Goal: Navigation & Orientation: Understand site structure

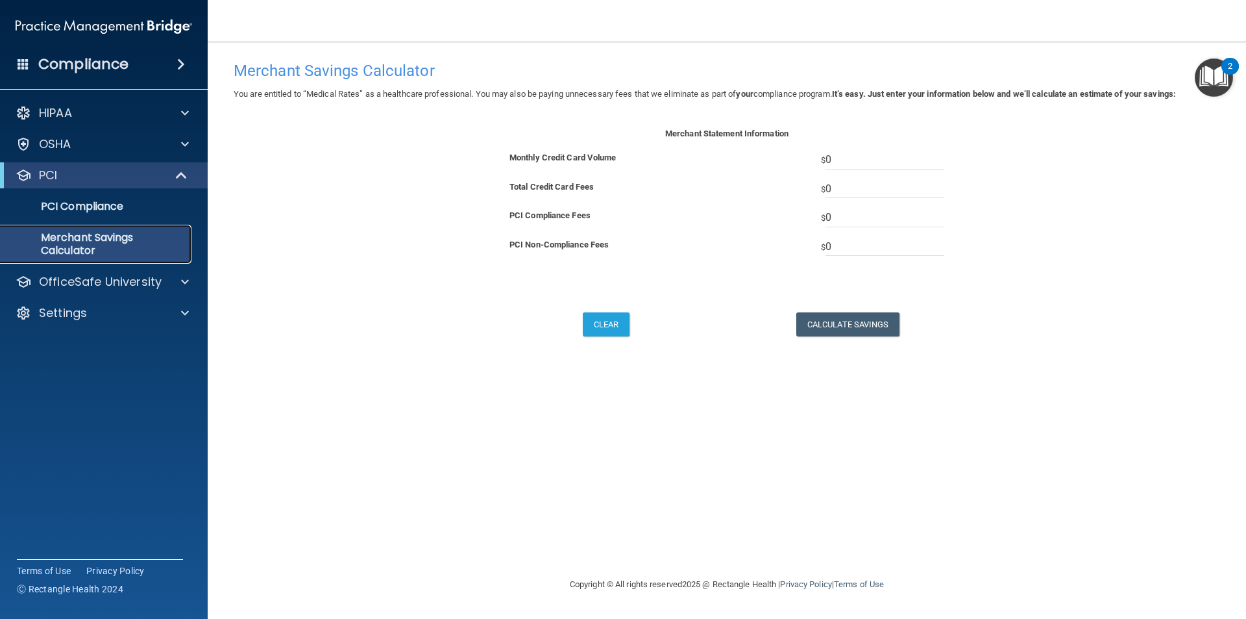
click at [75, 249] on p "Merchant Savings Calculator" at bounding box center [96, 244] width 177 height 26
click at [84, 209] on p "PCI Compliance" at bounding box center [96, 206] width 177 height 13
click at [92, 110] on div "HIPAA" at bounding box center [86, 113] width 161 height 16
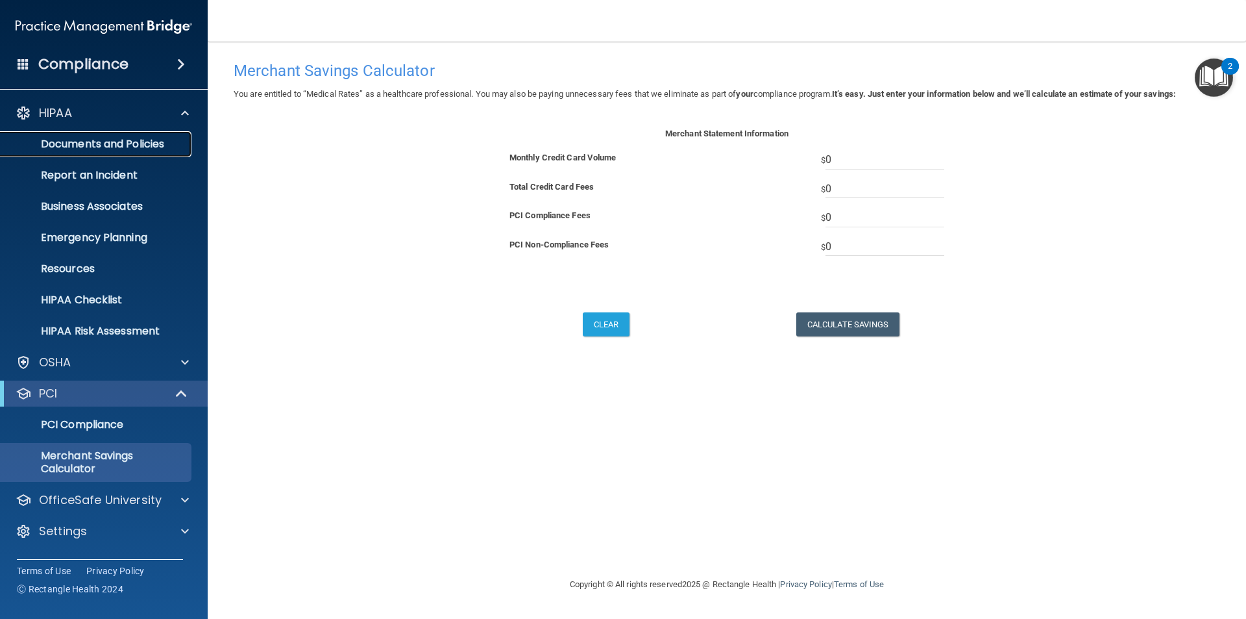
click at [134, 140] on p "Documents and Policies" at bounding box center [96, 144] width 177 height 13
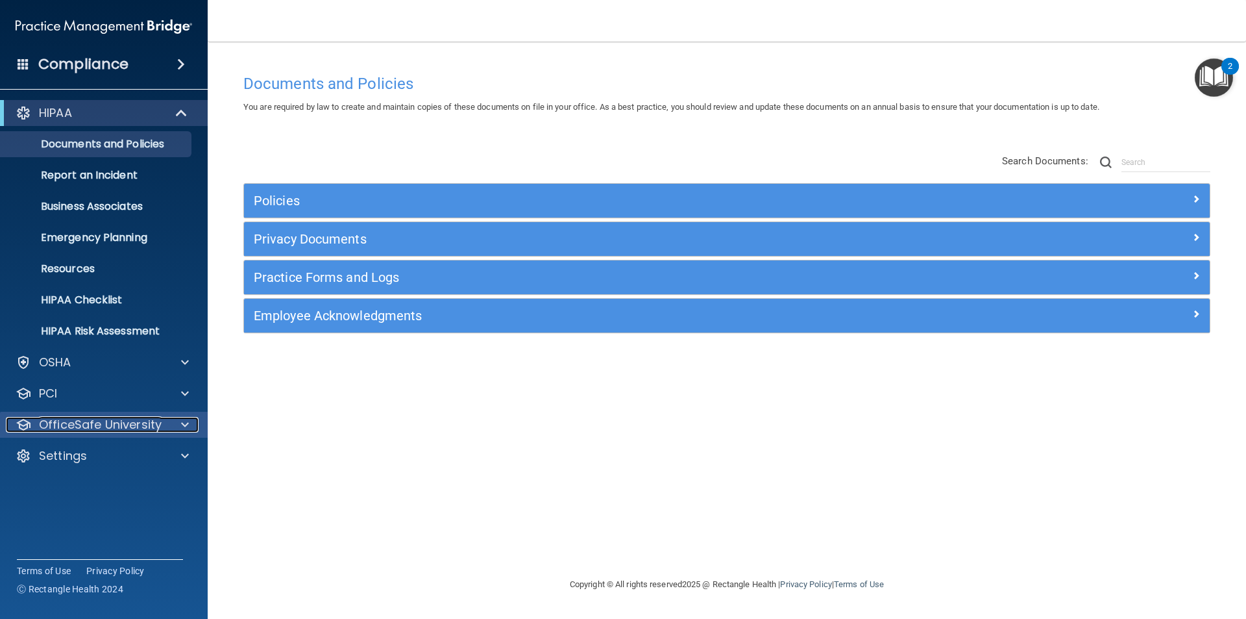
click at [87, 426] on p "OfficeSafe University" at bounding box center [100, 425] width 123 height 16
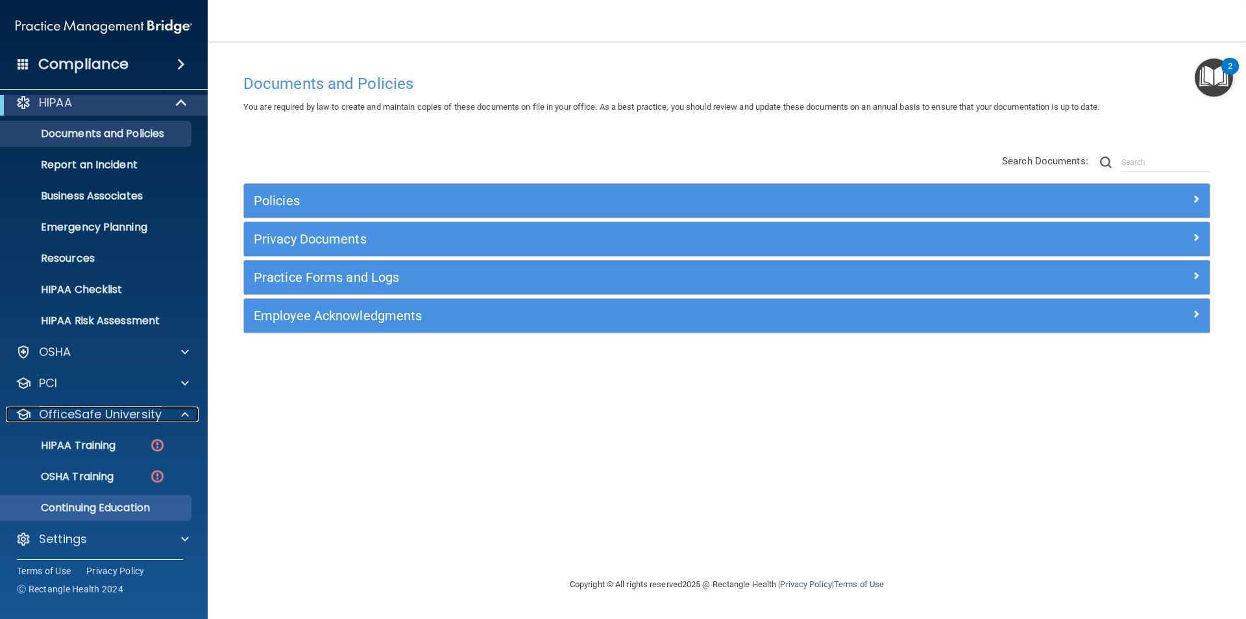
scroll to position [14, 0]
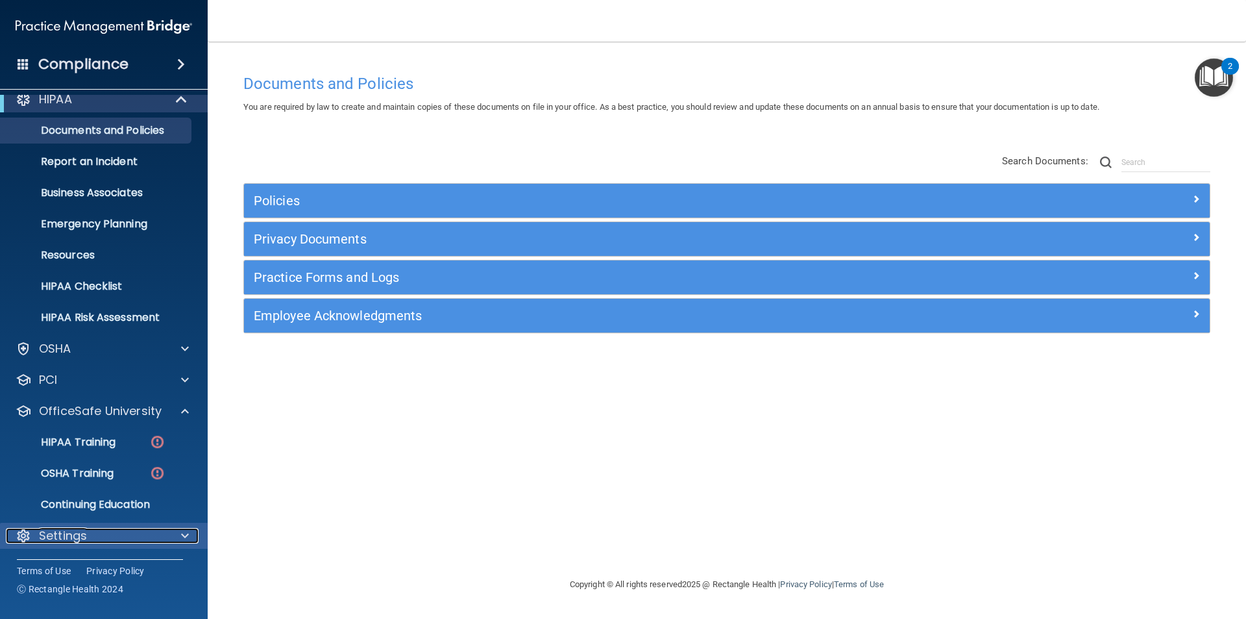
click at [87, 532] on div "Settings" at bounding box center [86, 536] width 161 height 16
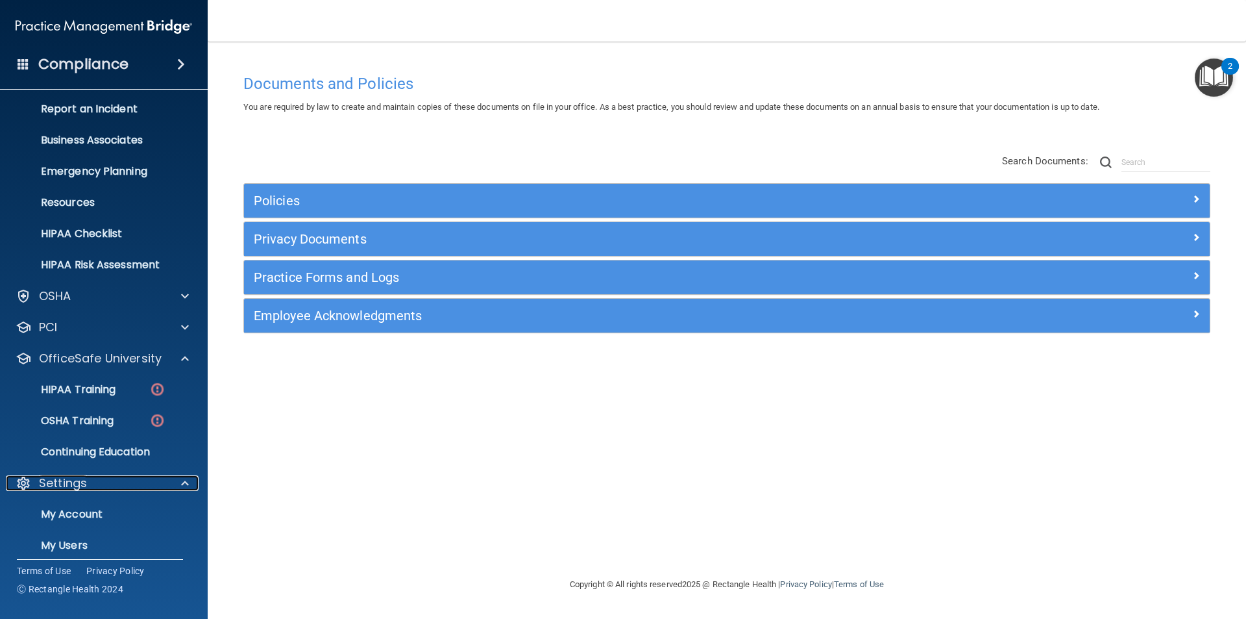
scroll to position [138, 0]
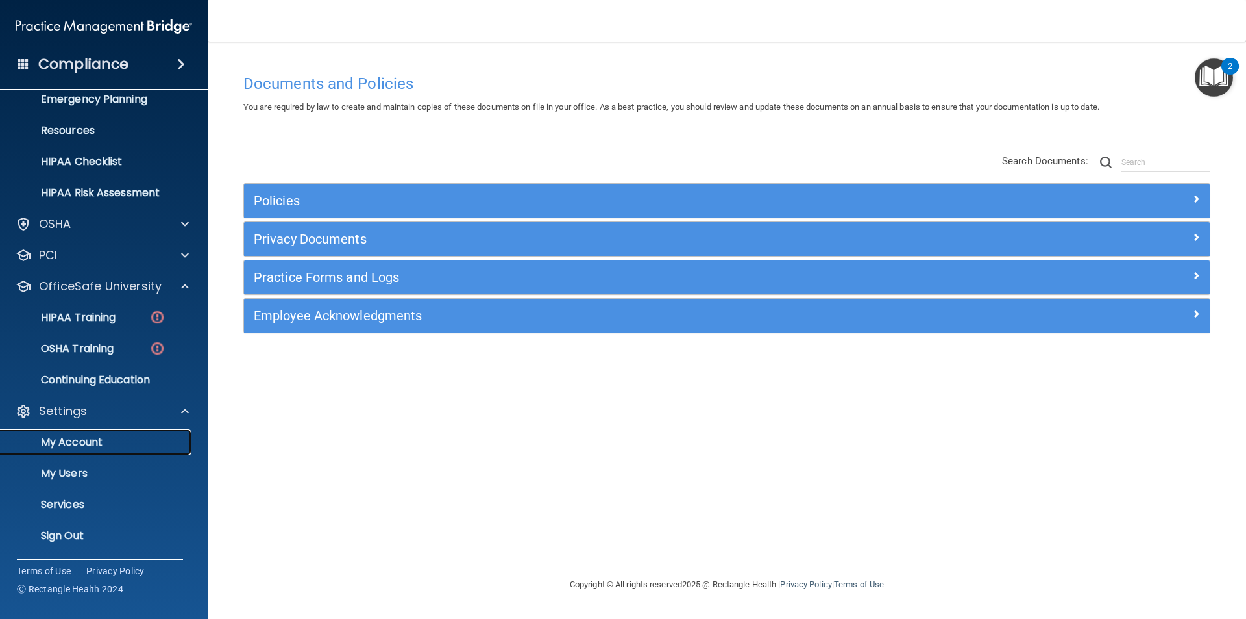
click at [69, 439] on p "My Account" at bounding box center [96, 442] width 177 height 13
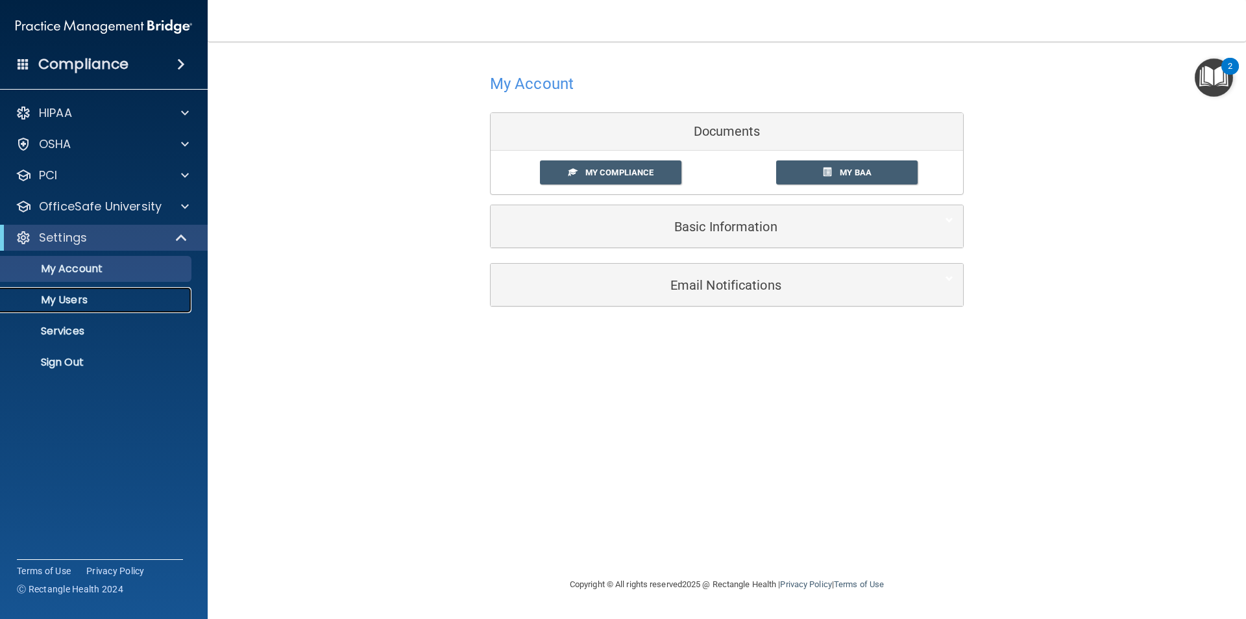
click at [67, 293] on p "My Users" at bounding box center [96, 299] width 177 height 13
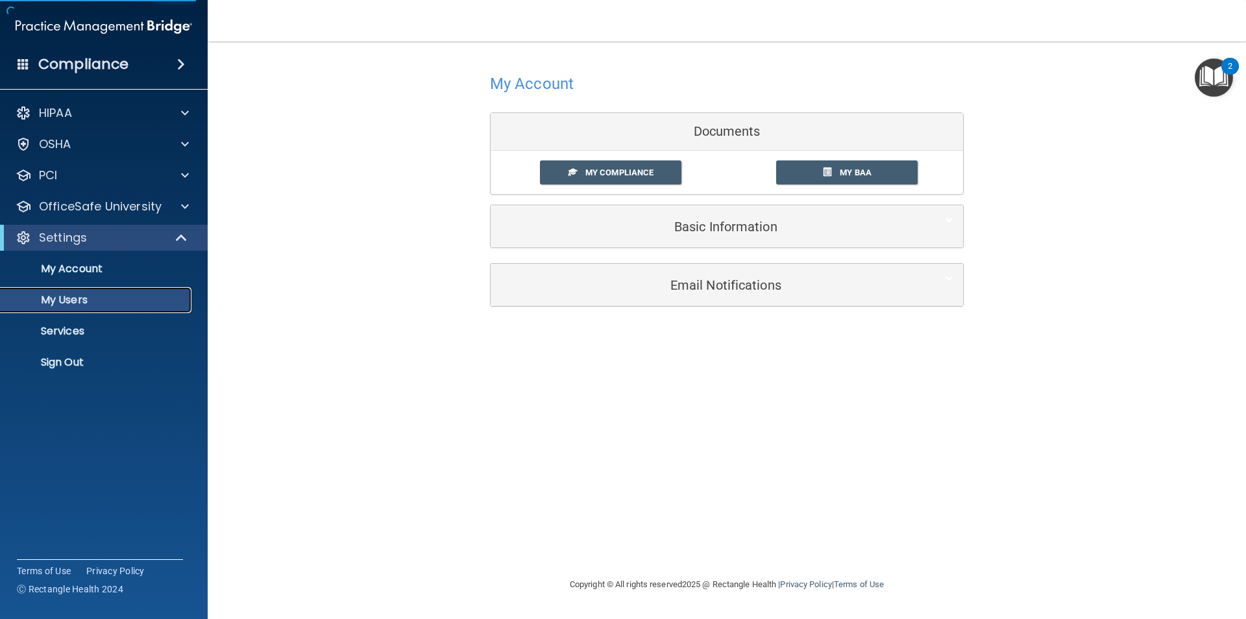
select select "20"
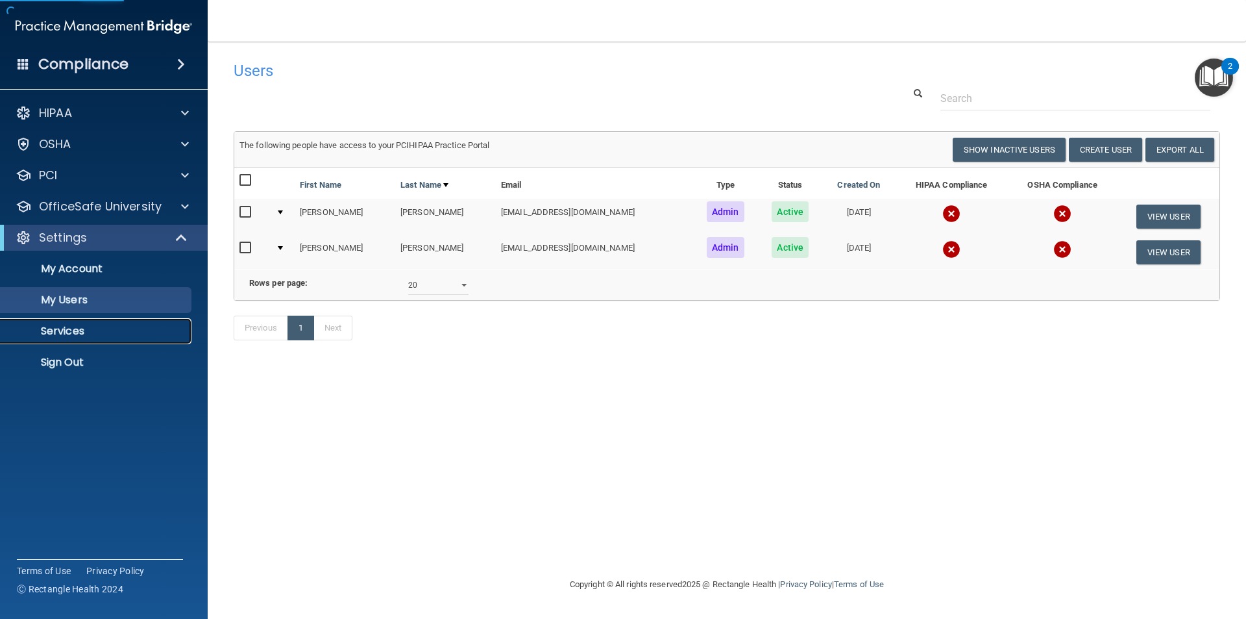
click at [79, 337] on p "Services" at bounding box center [96, 331] width 177 height 13
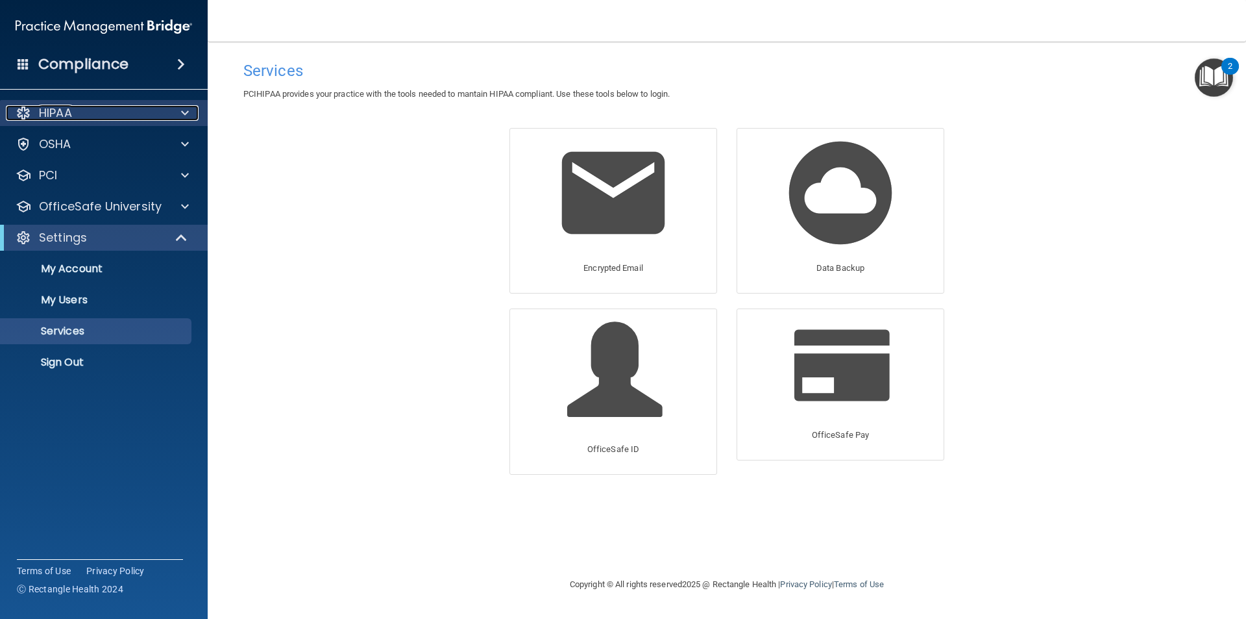
click at [101, 116] on div "HIPAA" at bounding box center [86, 113] width 161 height 16
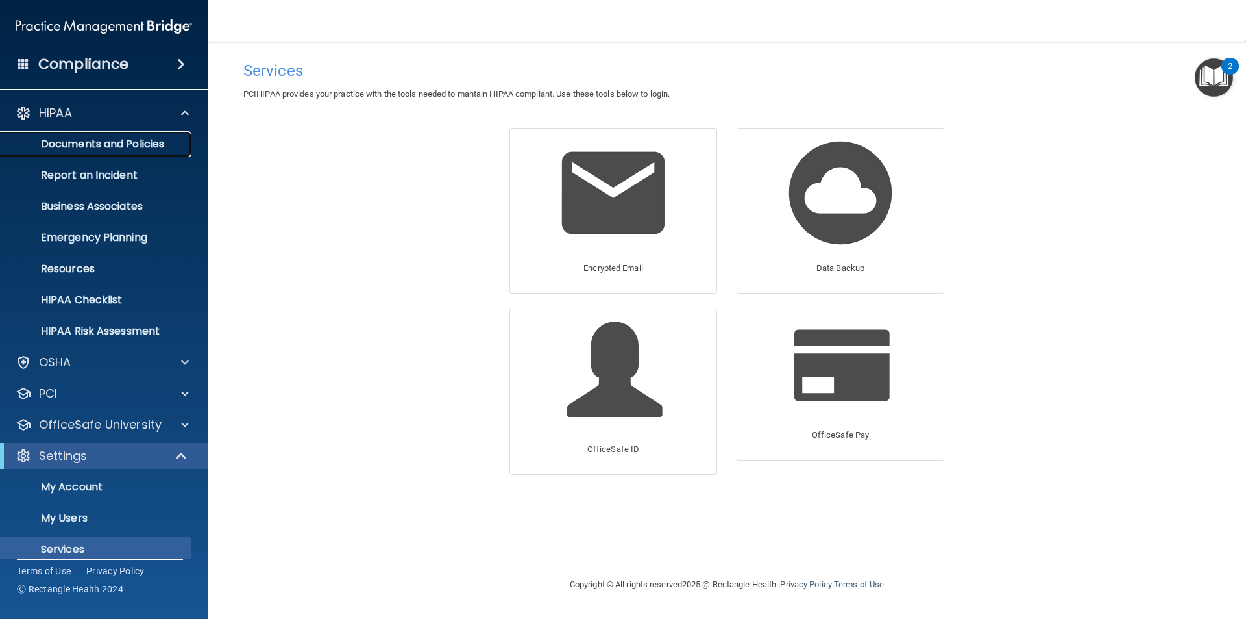
click at [85, 143] on p "Documents and Policies" at bounding box center [96, 144] width 177 height 13
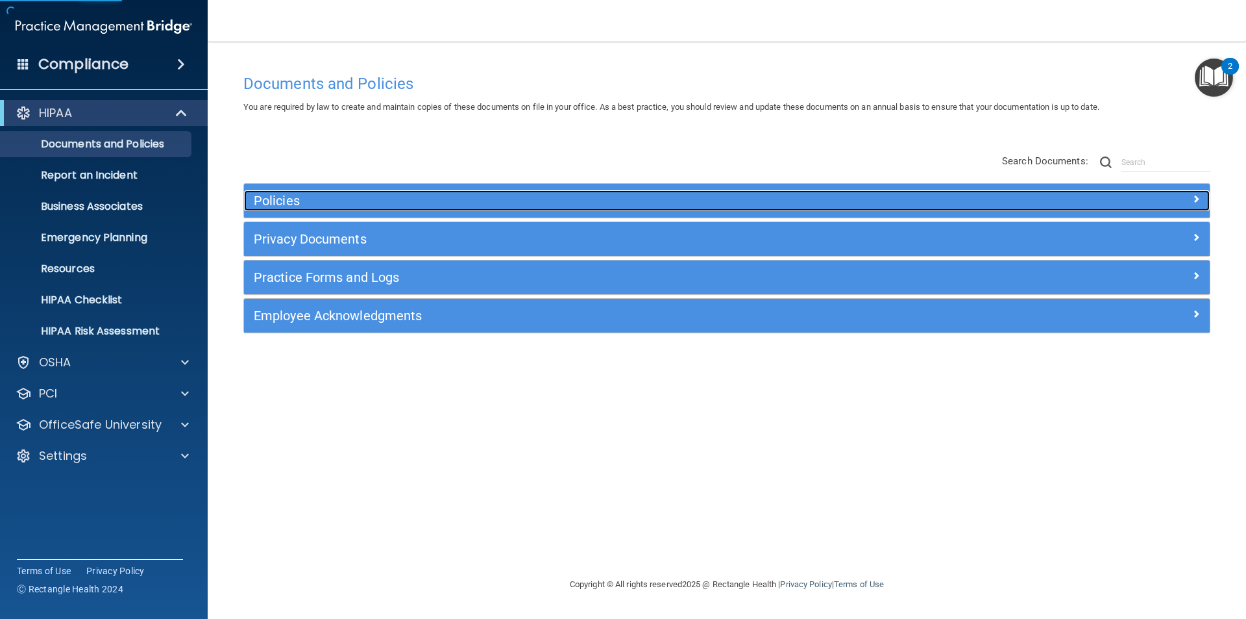
click at [376, 208] on h5 "Policies" at bounding box center [606, 200] width 705 height 14
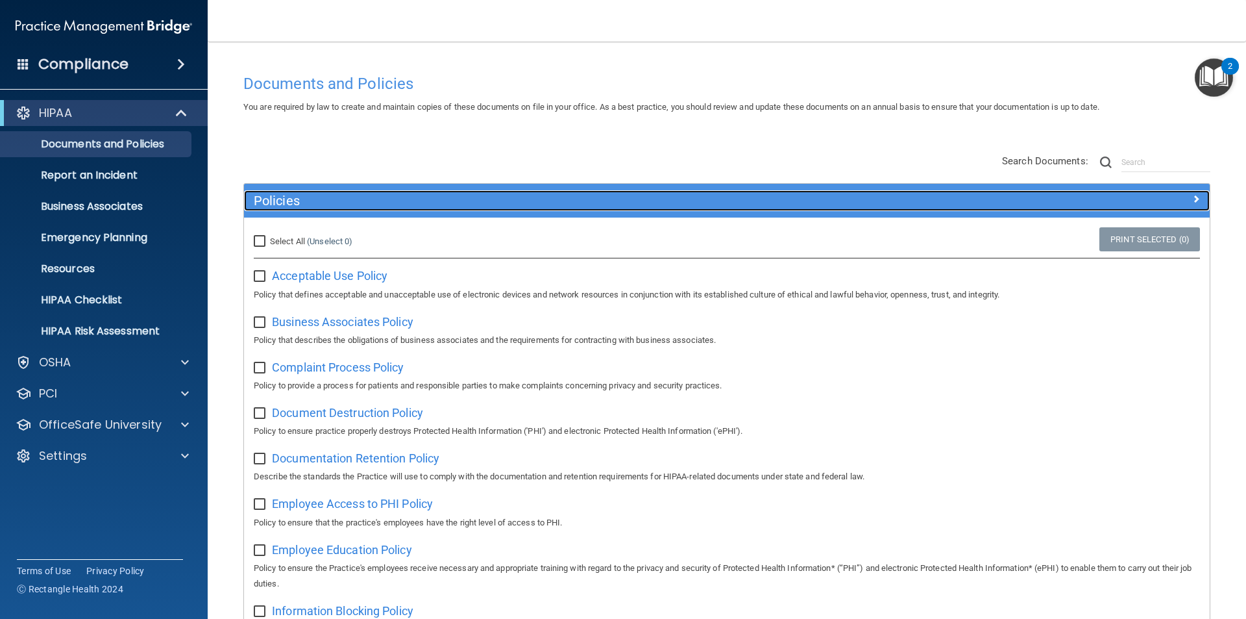
click at [290, 205] on h5 "Policies" at bounding box center [606, 200] width 705 height 14
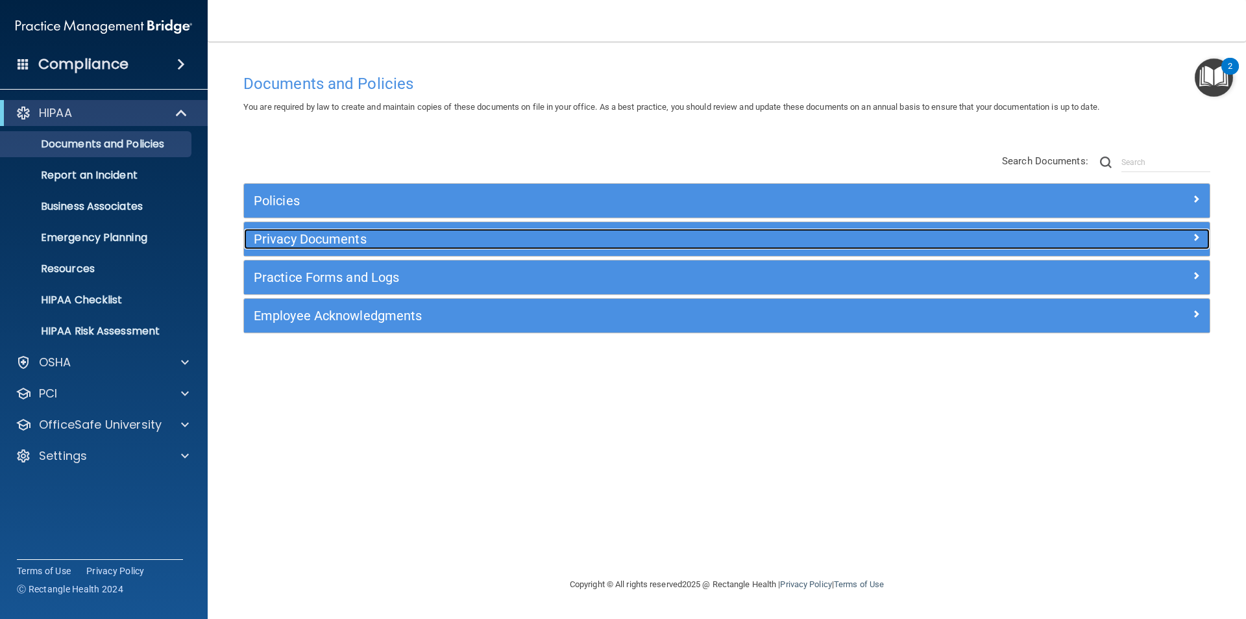
click at [420, 236] on h5 "Privacy Documents" at bounding box center [606, 239] width 705 height 14
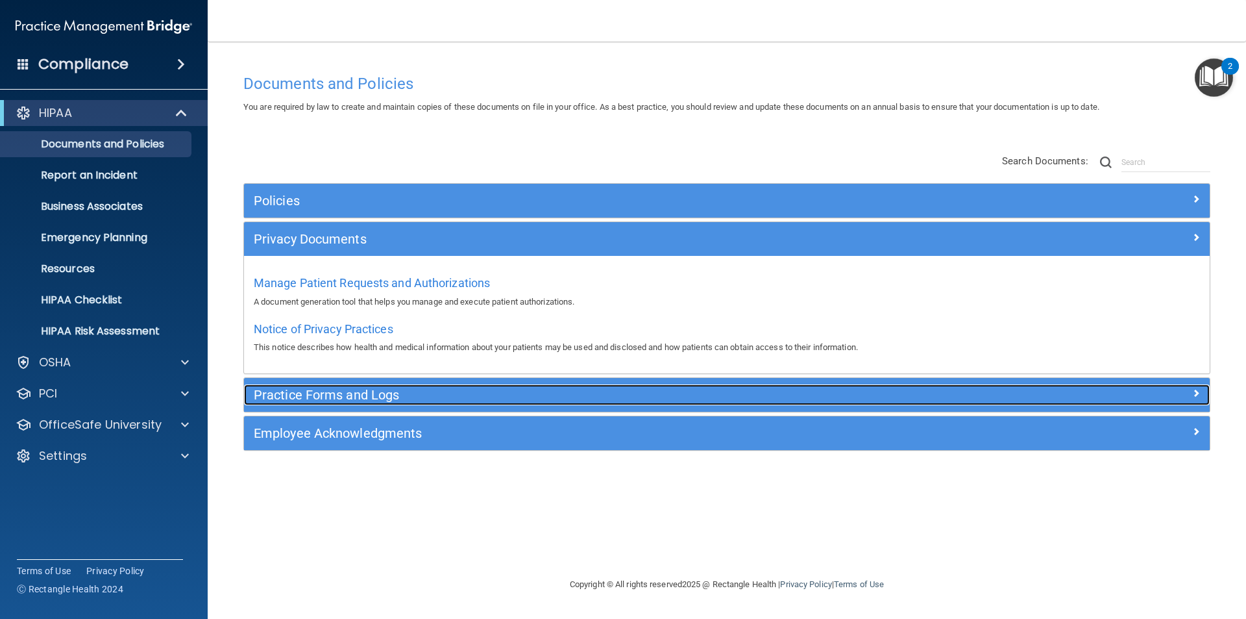
click at [331, 393] on h5 "Practice Forms and Logs" at bounding box center [606, 395] width 705 height 14
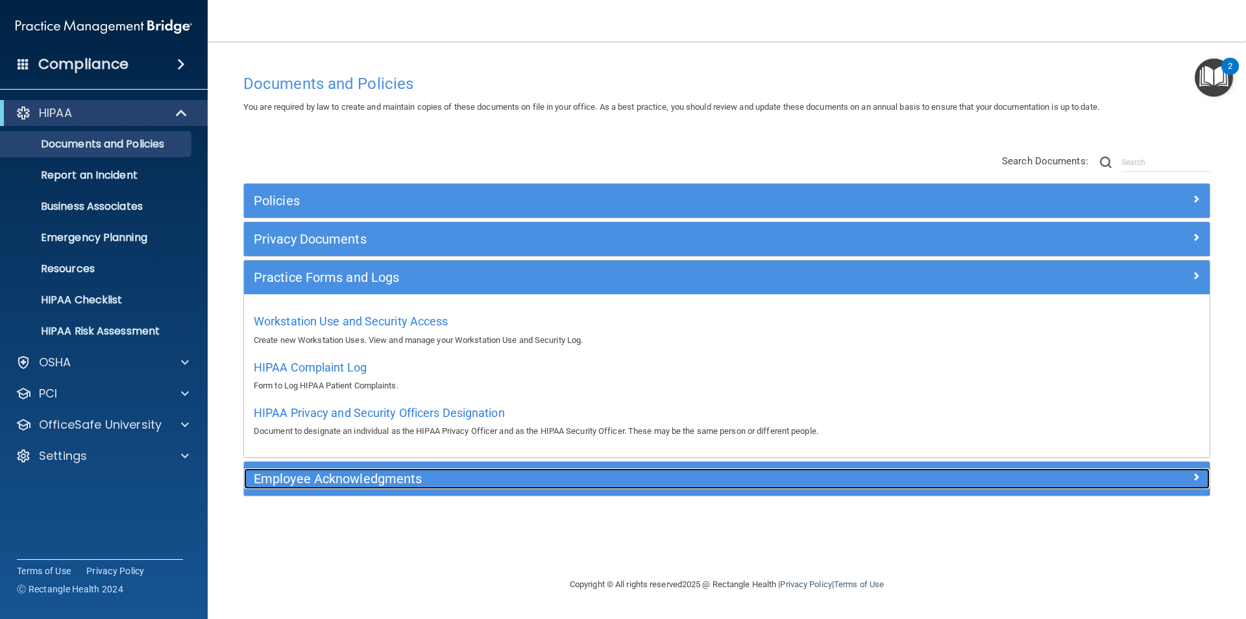
click at [377, 485] on h5 "Employee Acknowledgments" at bounding box center [606, 478] width 705 height 14
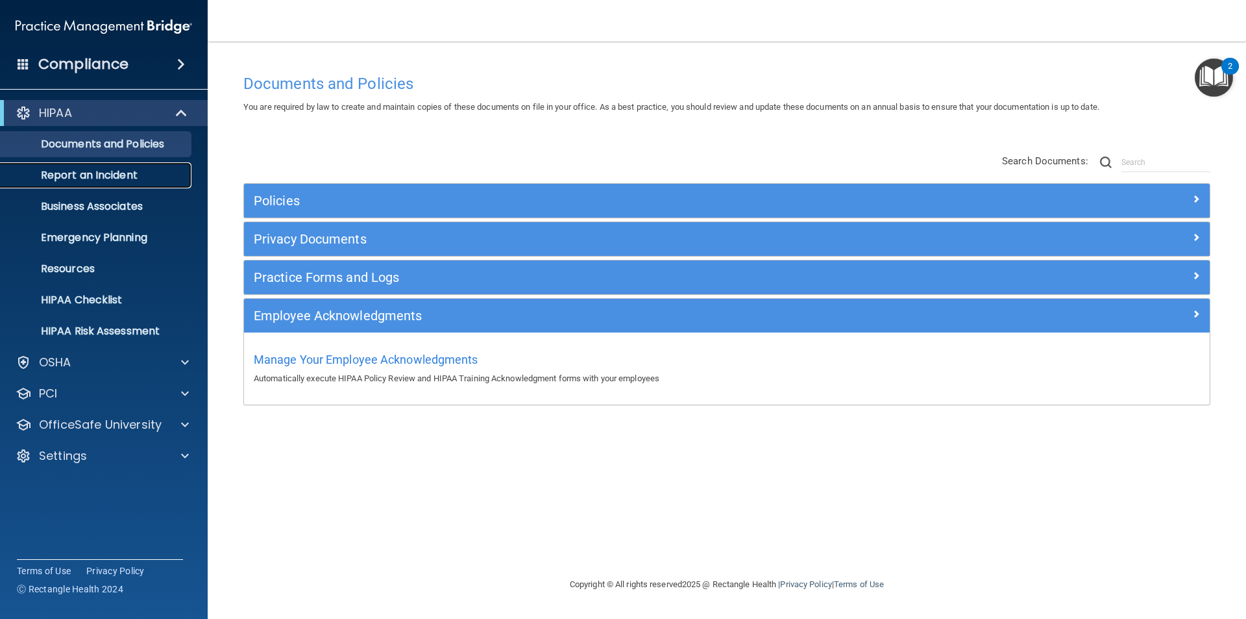
click at [83, 177] on p "Report an Incident" at bounding box center [96, 175] width 177 height 13
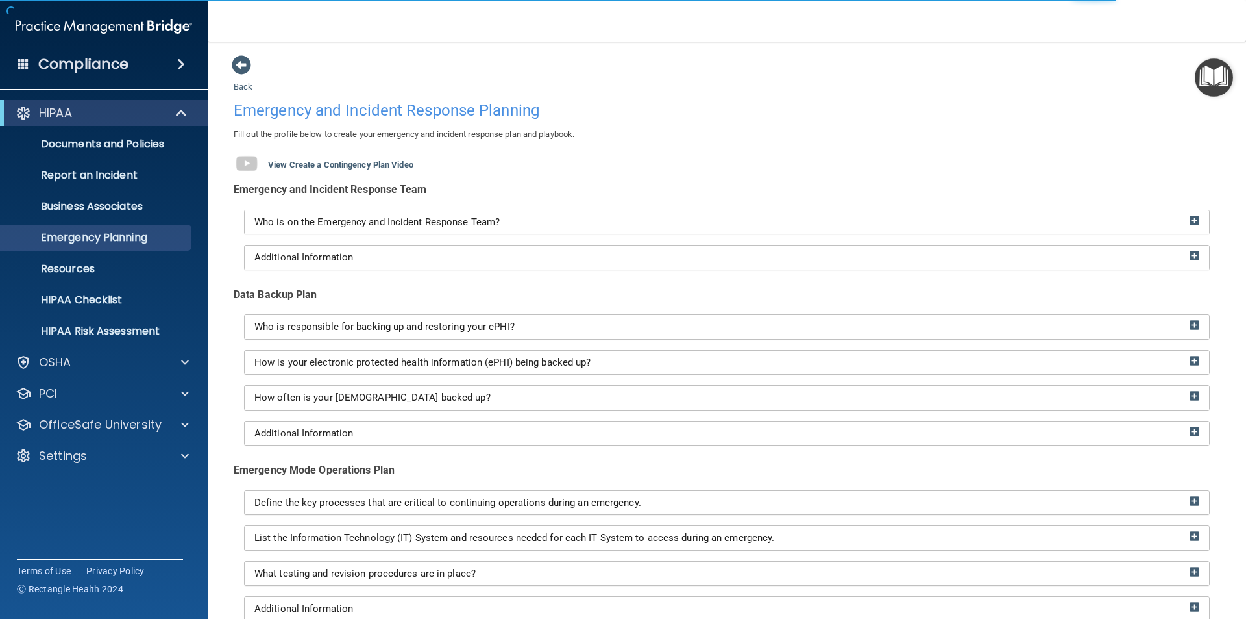
scroll to position [177, 0]
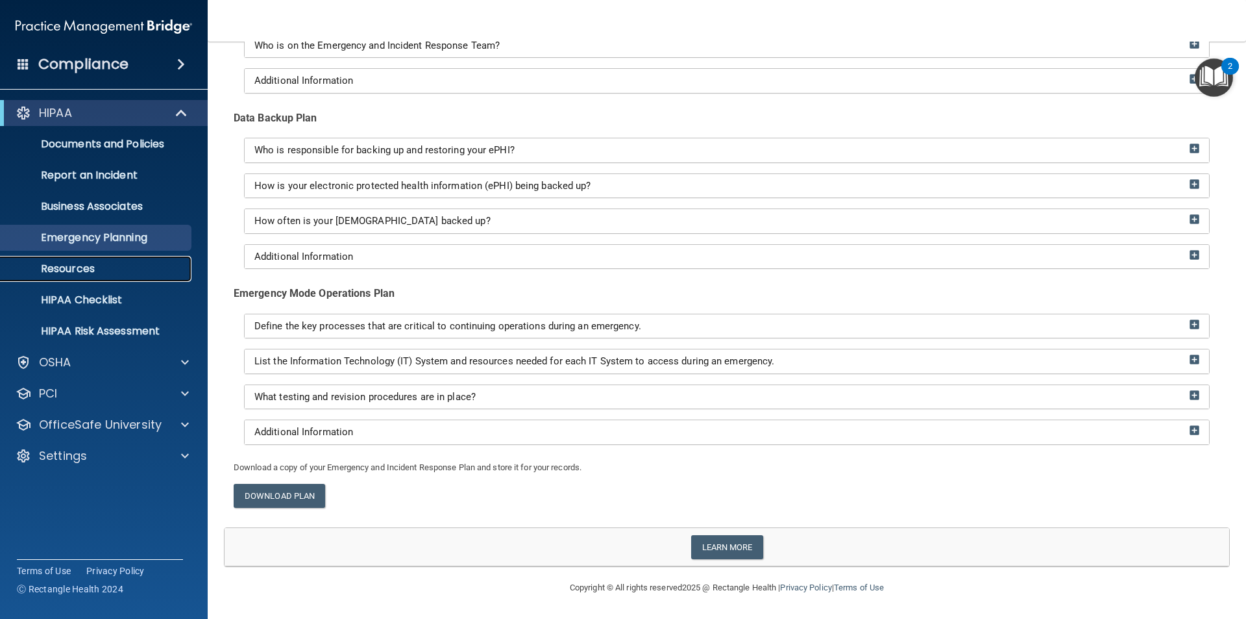
click at [110, 269] on p "Resources" at bounding box center [96, 268] width 177 height 13
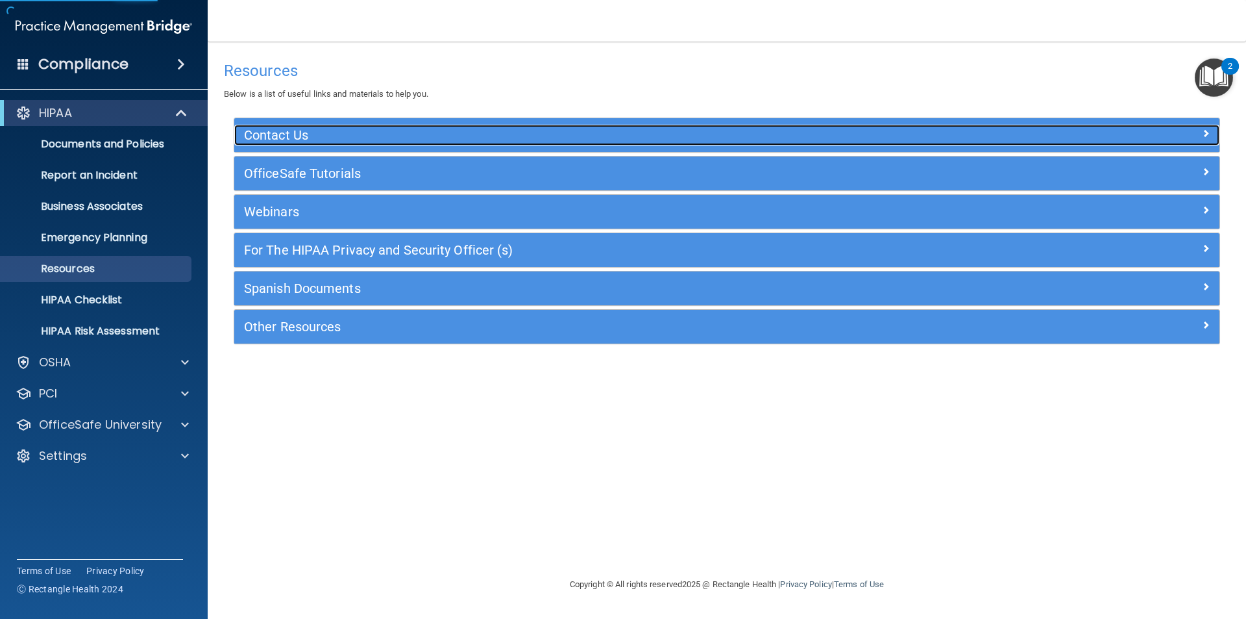
click at [378, 125] on div "Contact Us" at bounding box center [603, 135] width 739 height 21
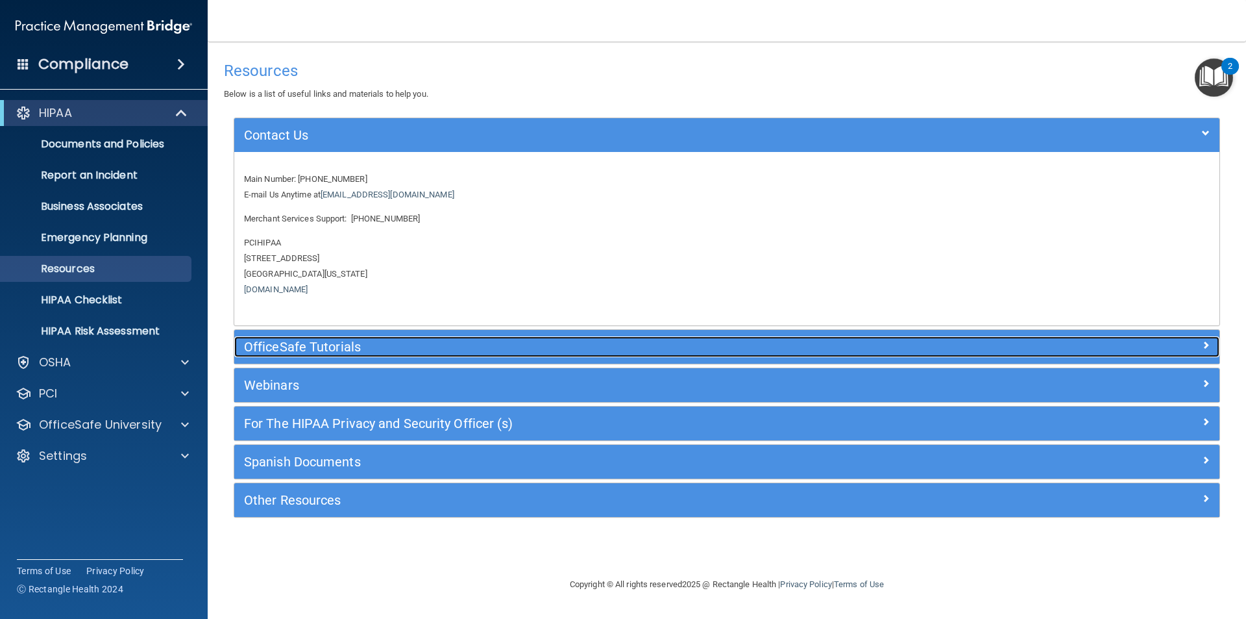
click at [351, 339] on h5 "OfficeSafe Tutorials" at bounding box center [604, 346] width 720 height 14
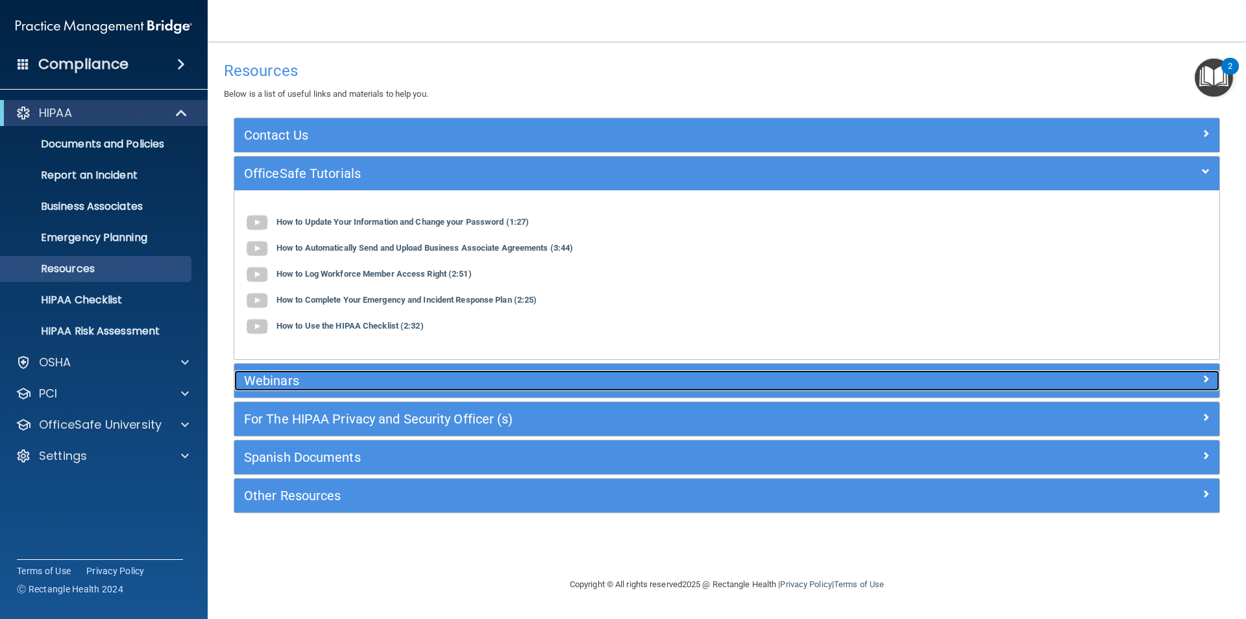
click at [357, 379] on h5 "Webinars" at bounding box center [604, 380] width 720 height 14
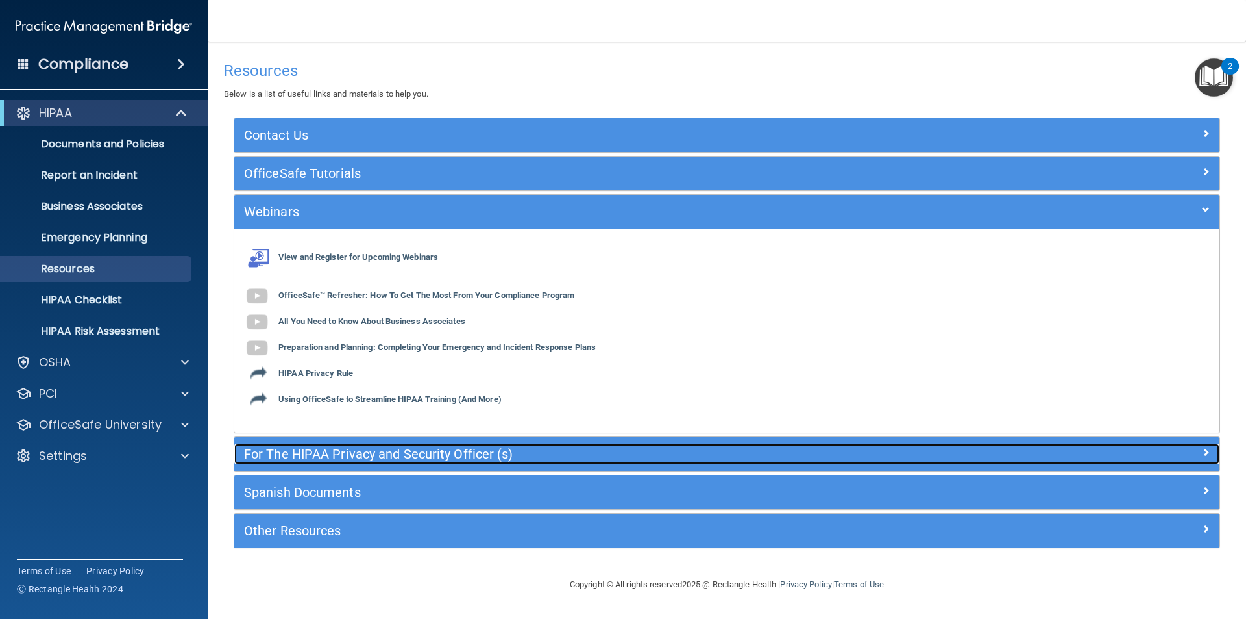
click at [390, 453] on h5 "For The HIPAA Privacy and Security Officer (s)" at bounding box center [604, 454] width 720 height 14
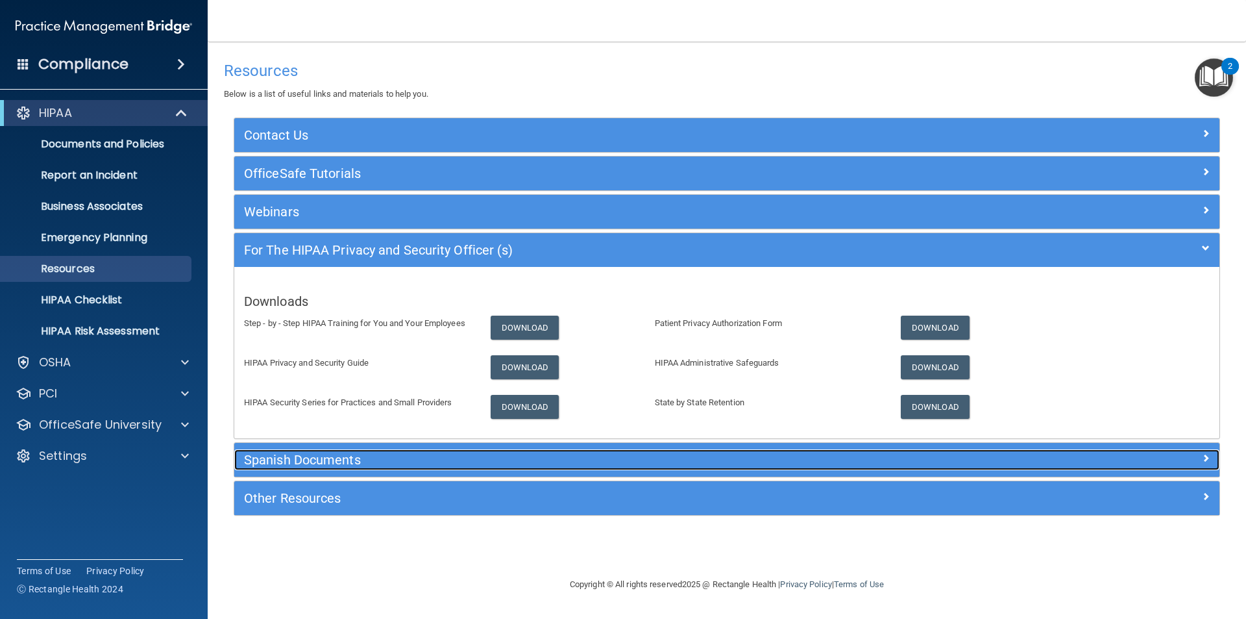
click at [291, 466] on h5 "Spanish Documents" at bounding box center [604, 459] width 720 height 14
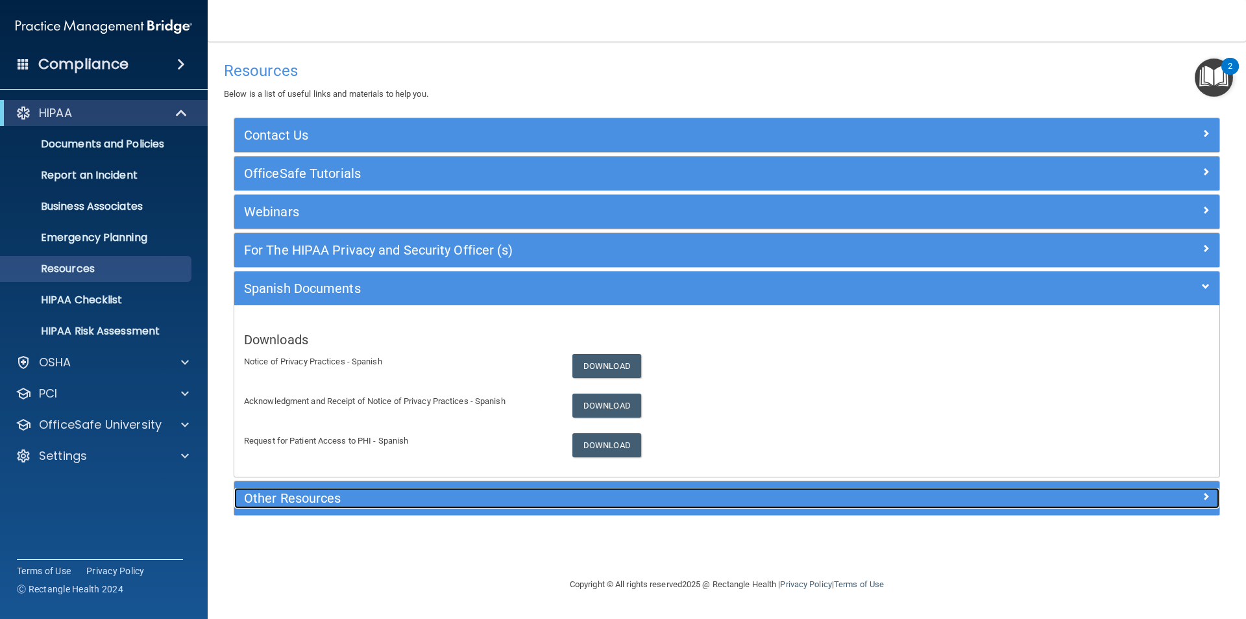
click at [316, 502] on h5 "Other Resources" at bounding box center [604, 498] width 720 height 14
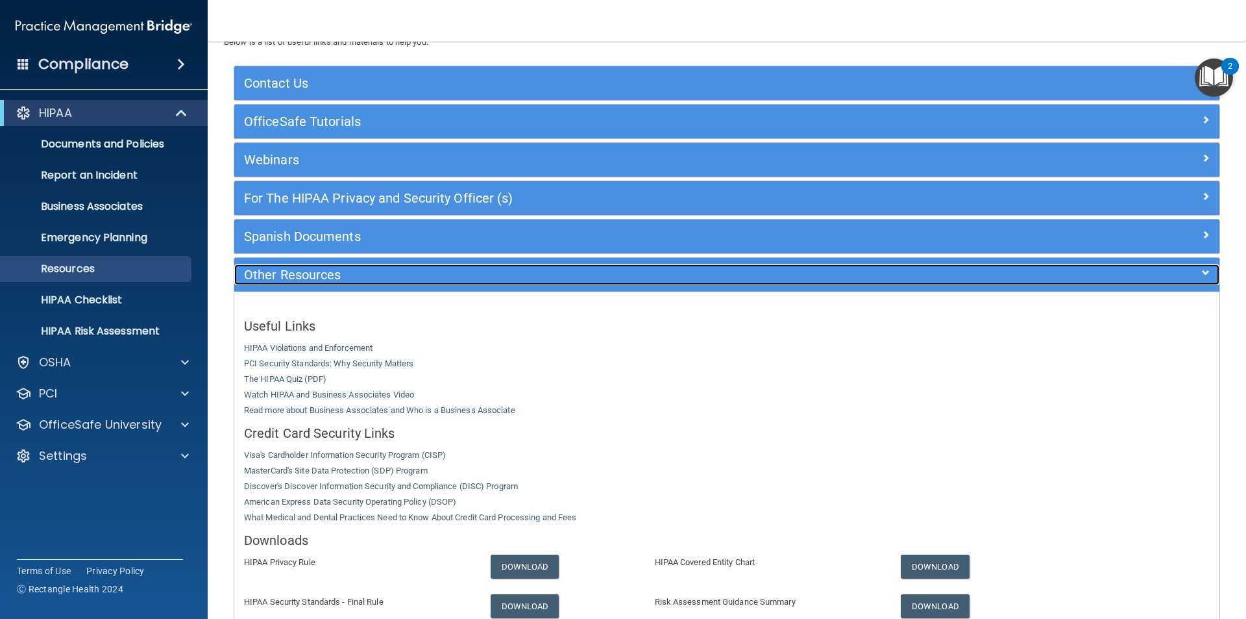
scroll to position [193, 0]
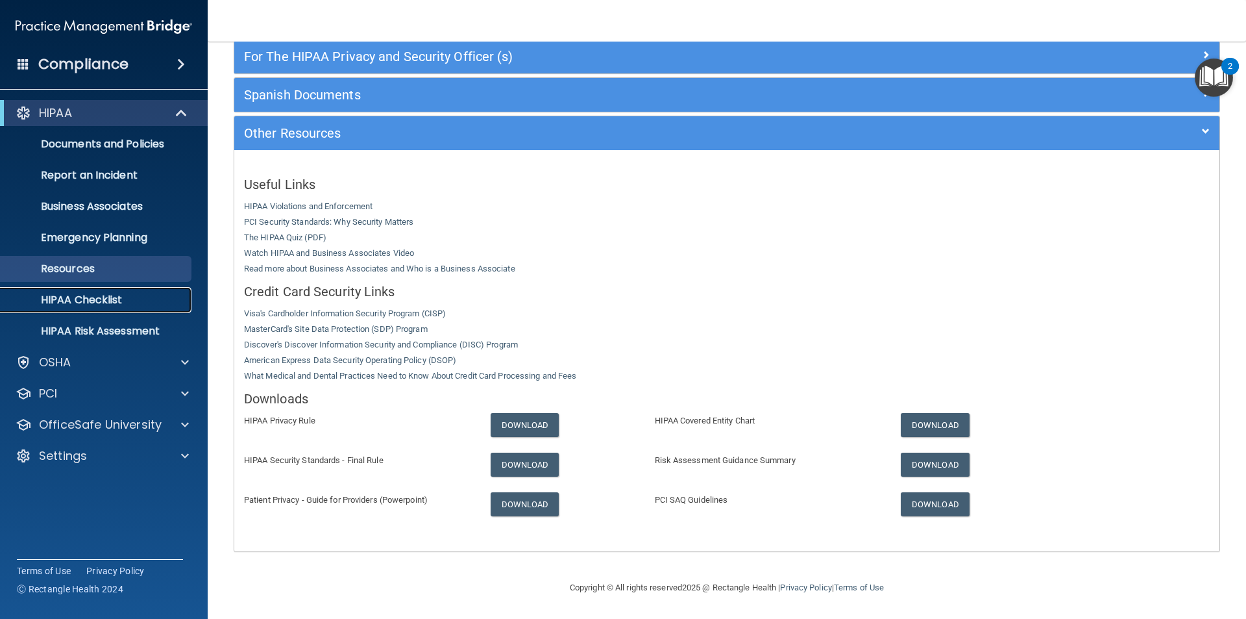
click at [120, 302] on p "HIPAA Checklist" at bounding box center [96, 299] width 177 height 13
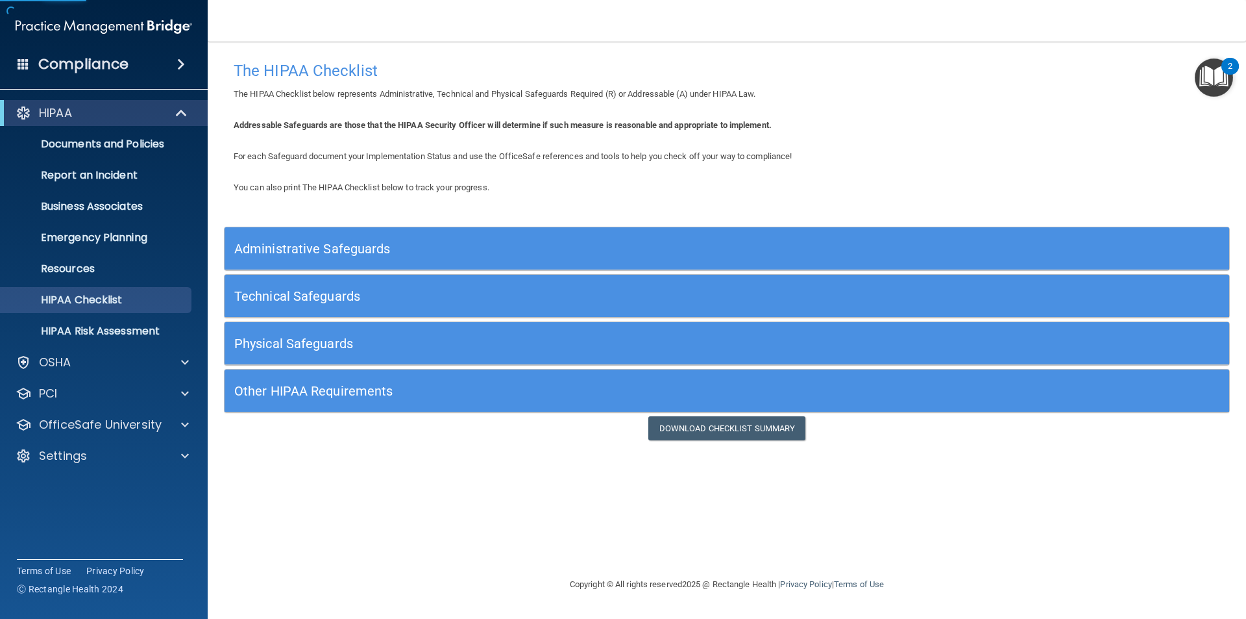
click at [439, 246] on h5 "Administrative Safeguards" at bounding box center [601, 248] width 734 height 14
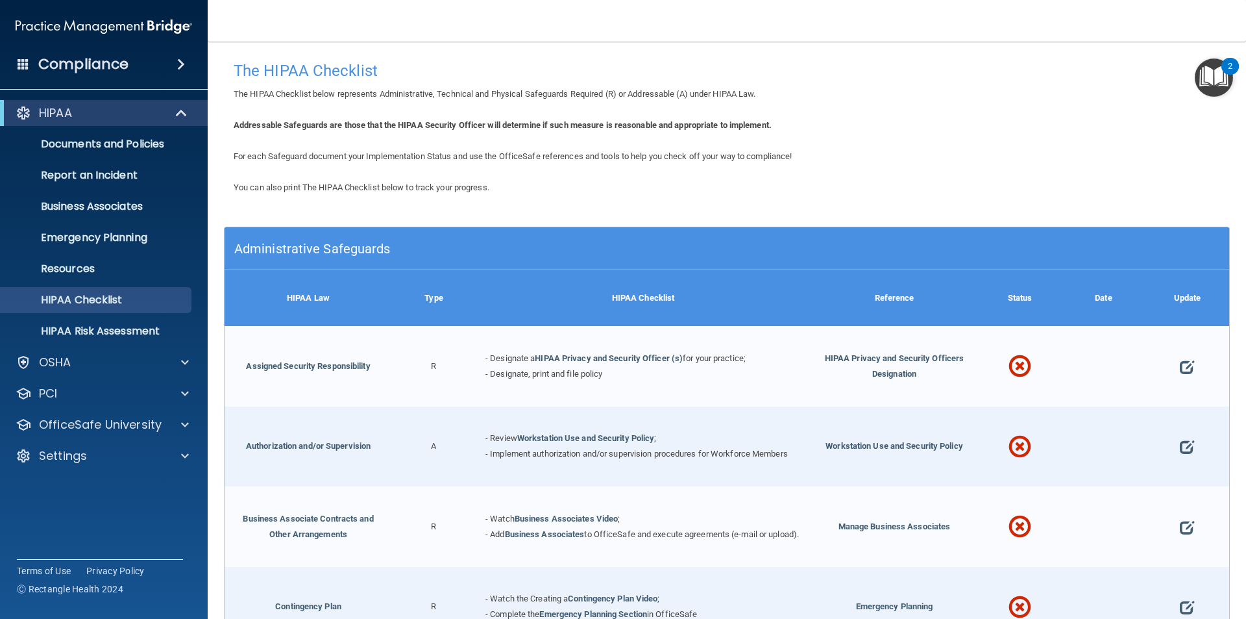
click at [354, 242] on h5 "Administrative Safeguards" at bounding box center [601, 248] width 734 height 14
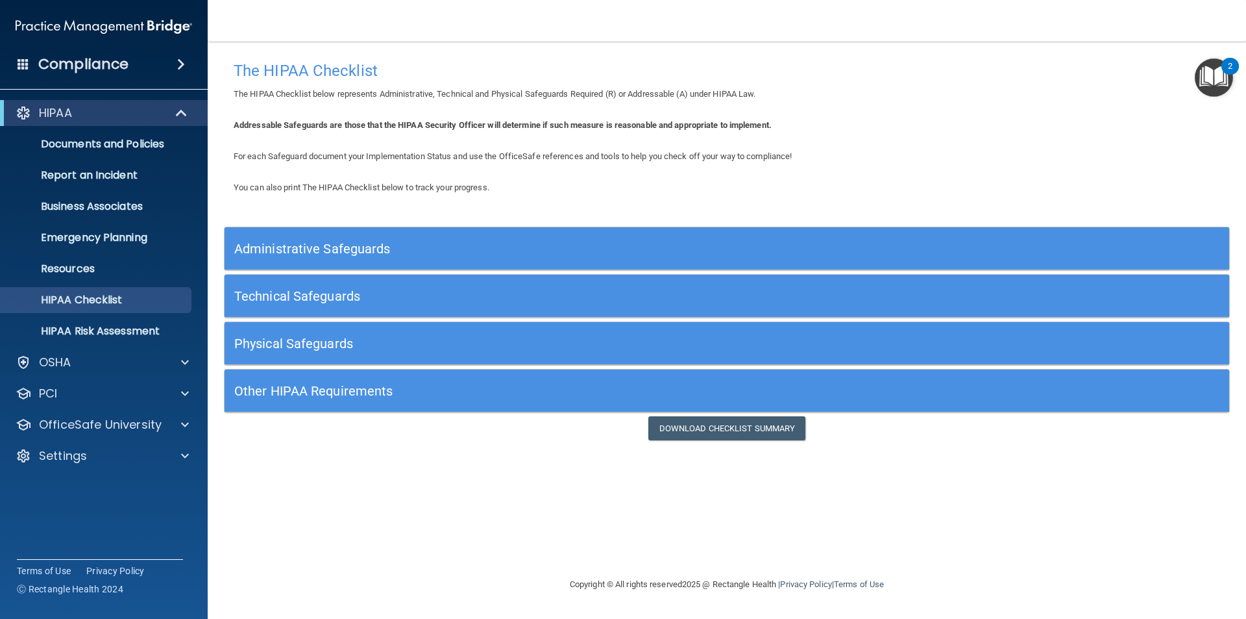
click at [354, 295] on h5 "Technical Safeguards" at bounding box center [601, 296] width 734 height 14
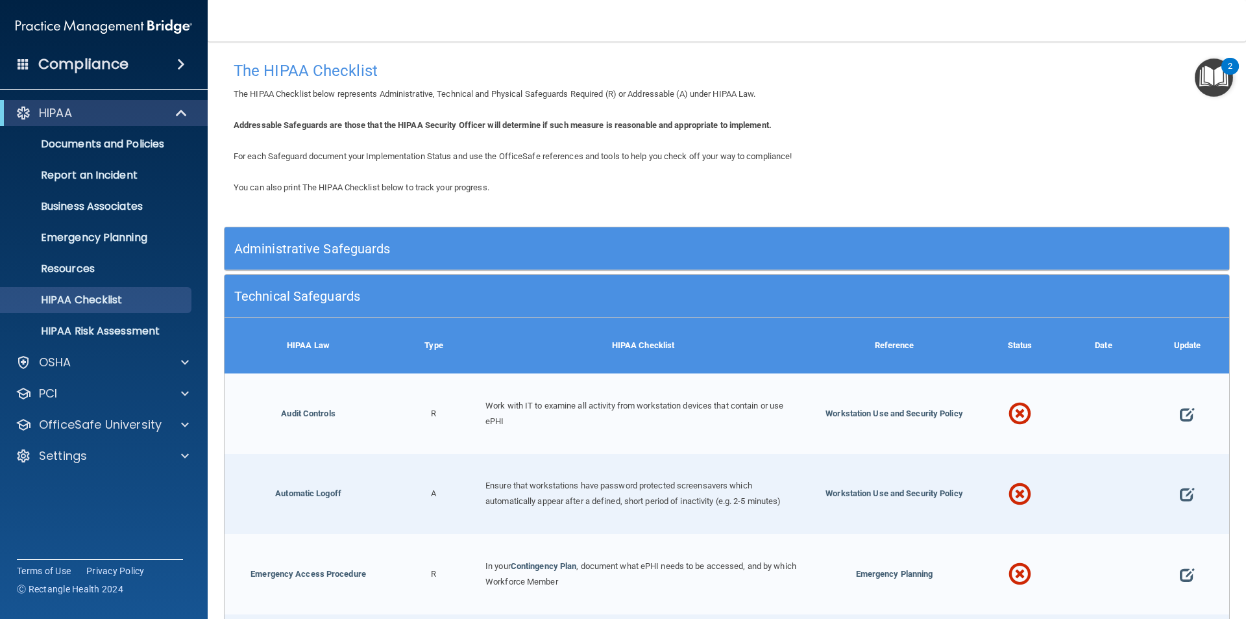
click at [354, 292] on h5 "Technical Safeguards" at bounding box center [601, 296] width 734 height 14
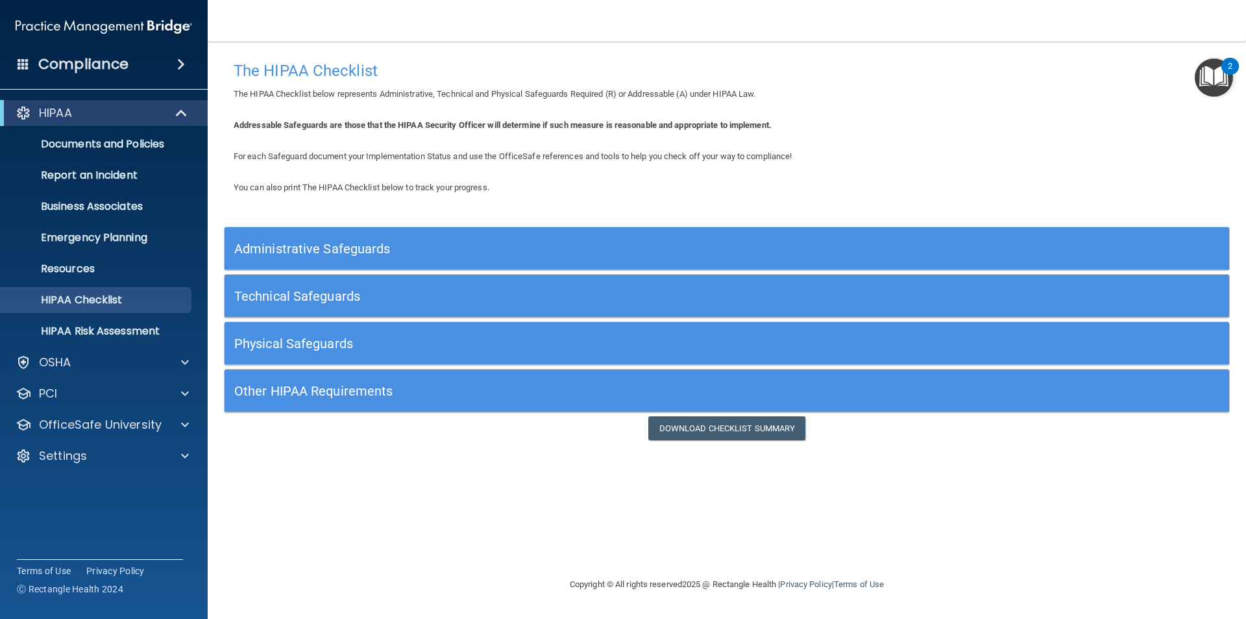
click at [347, 345] on h5 "Physical Safeguards" at bounding box center [601, 343] width 734 height 14
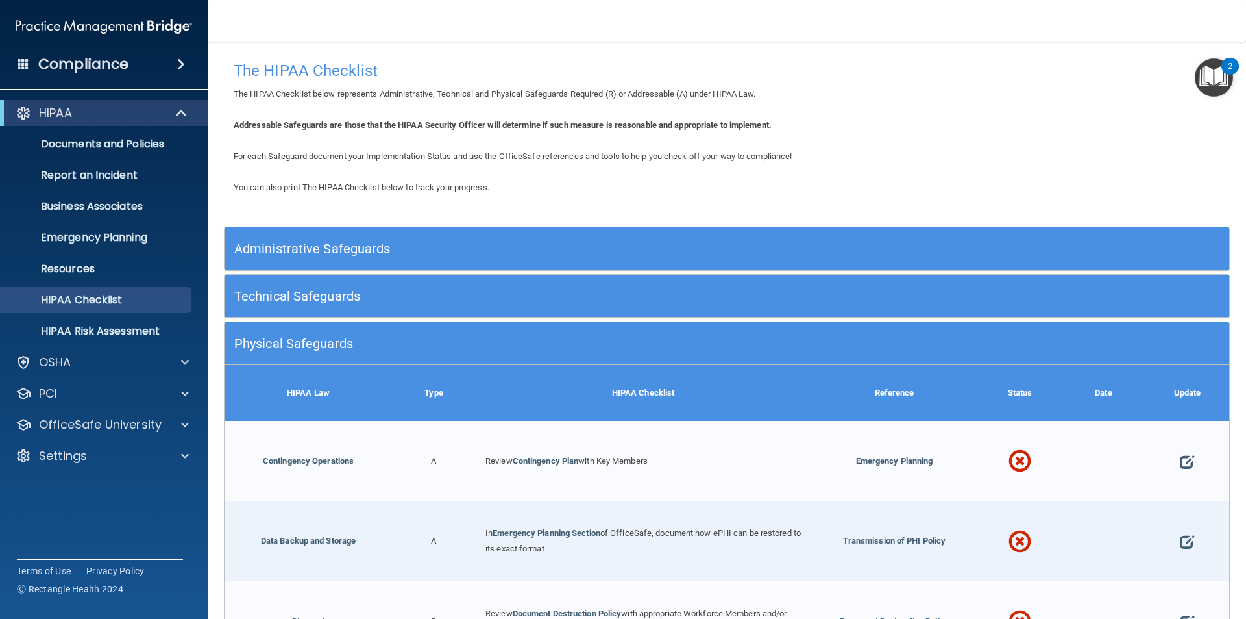
click at [345, 338] on h5 "Physical Safeguards" at bounding box center [601, 343] width 734 height 14
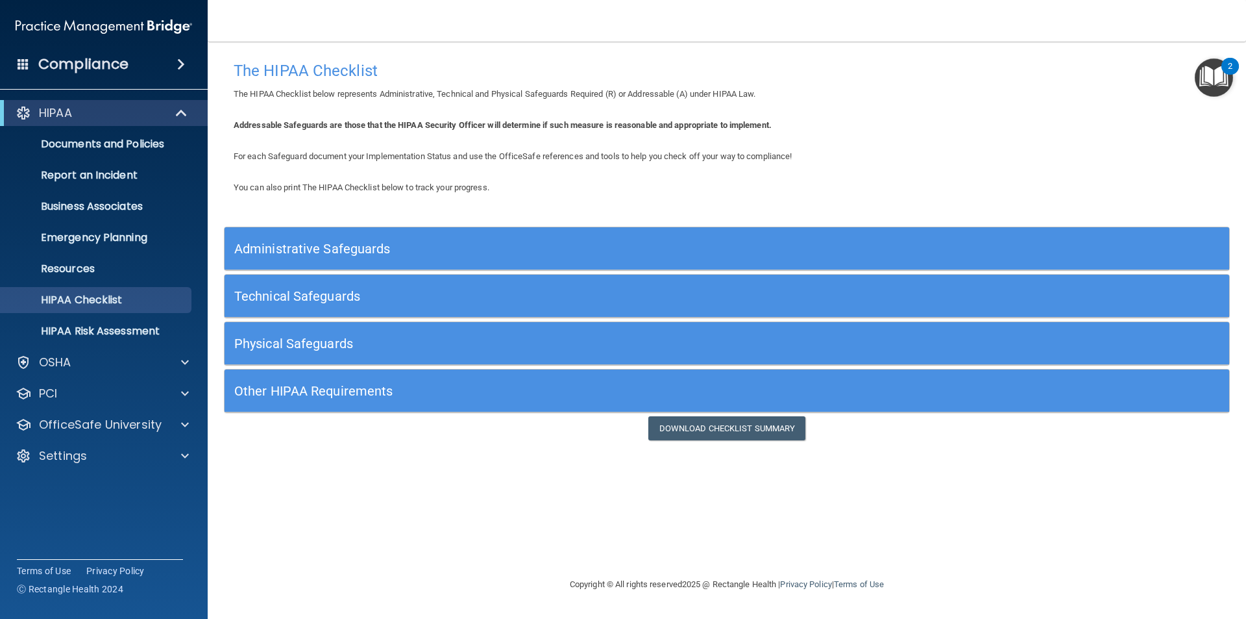
click at [344, 393] on h5 "Other HIPAA Requirements" at bounding box center [601, 391] width 734 height 14
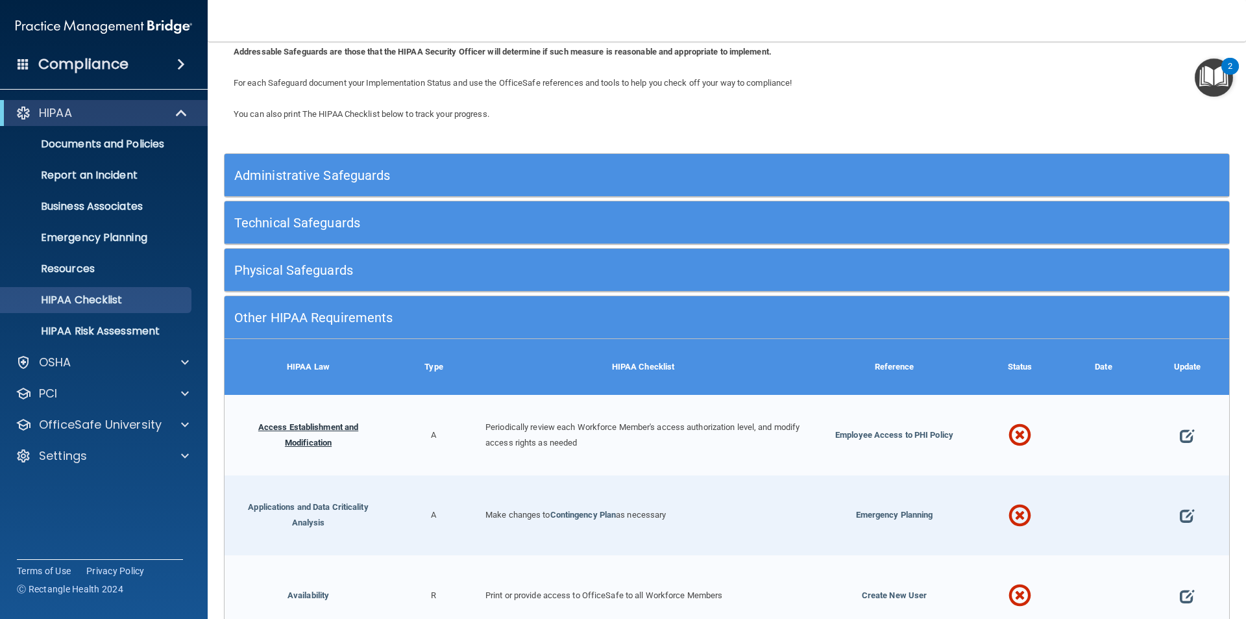
scroll to position [260, 0]
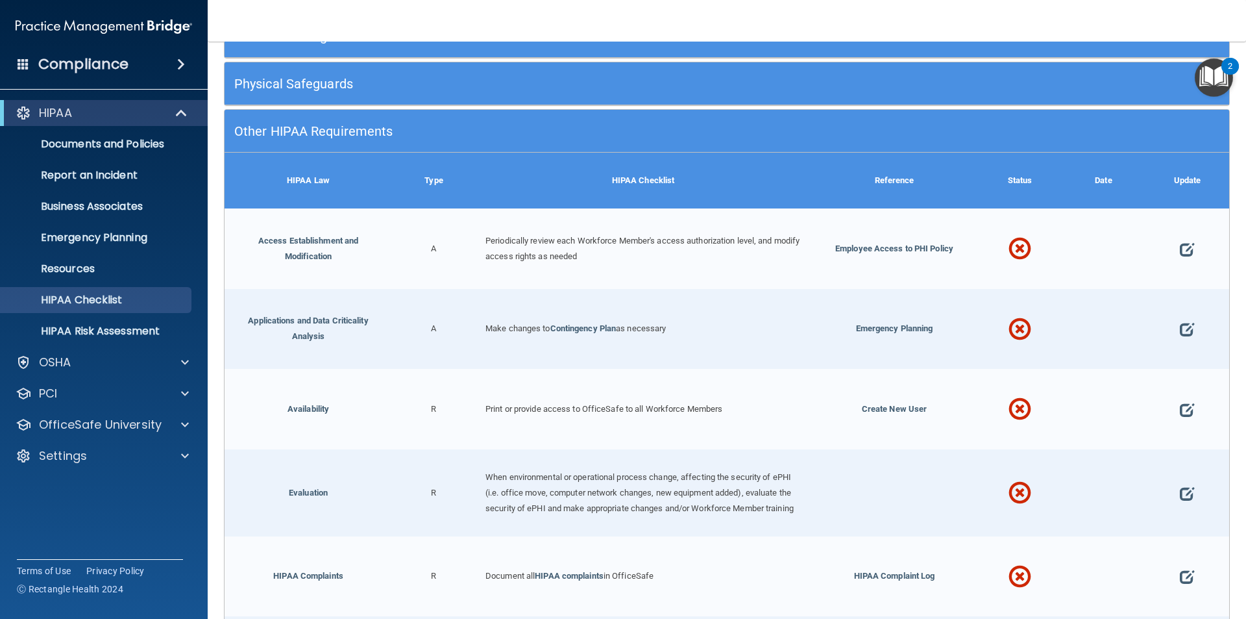
click at [296, 126] on div "Other HIPAA Requirements" at bounding box center [602, 130] width 754 height 29
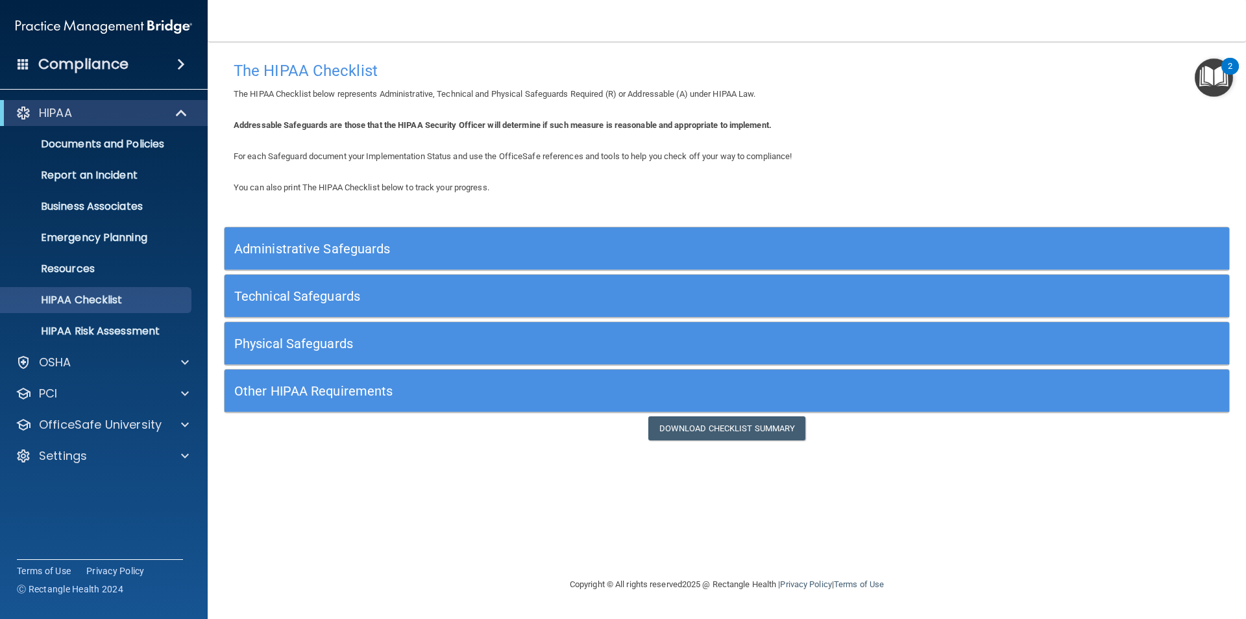
scroll to position [0, 0]
click at [106, 336] on p "HIPAA Risk Assessment" at bounding box center [96, 331] width 177 height 13
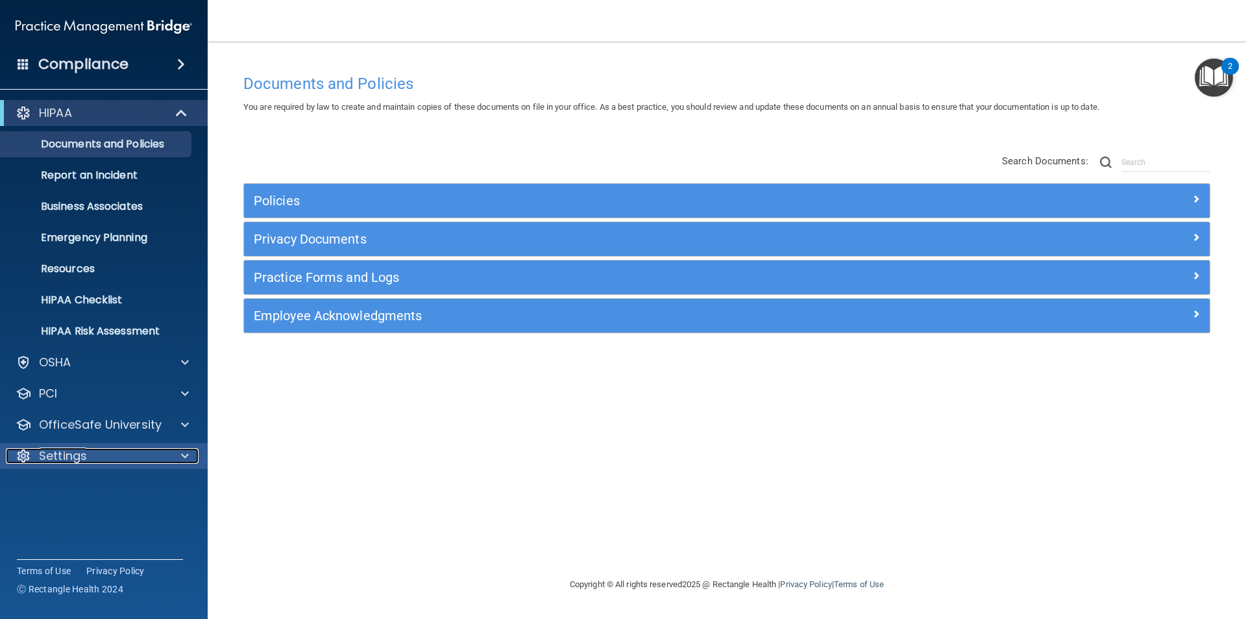
click at [118, 453] on div "Settings" at bounding box center [86, 456] width 161 height 16
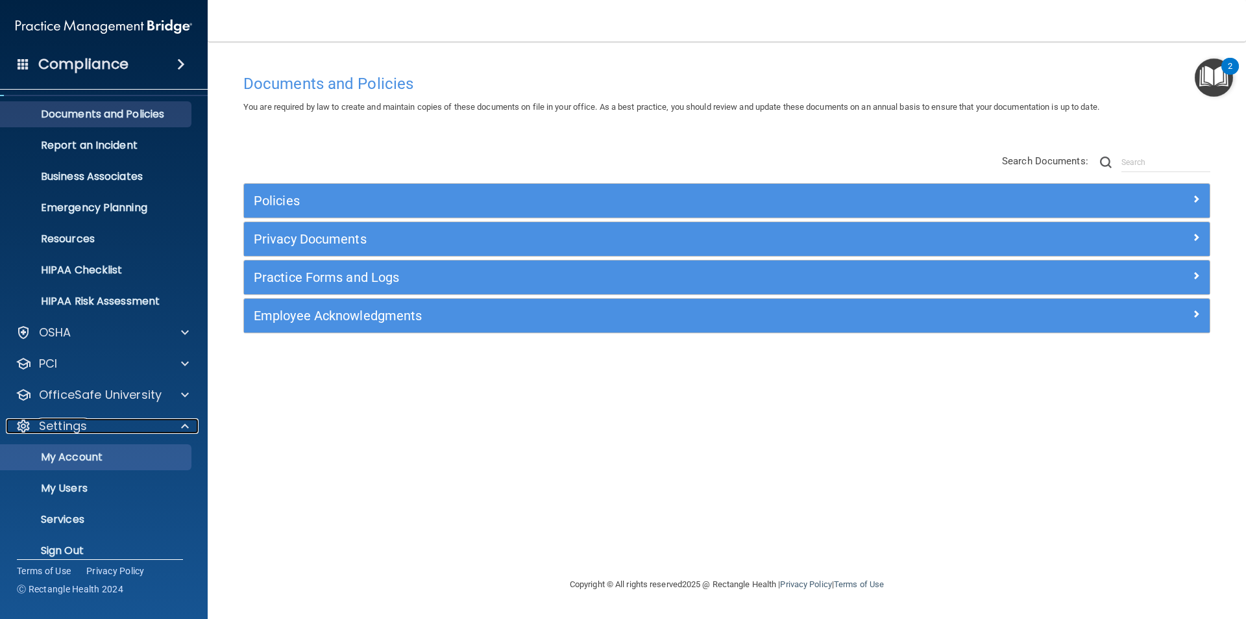
scroll to position [45, 0]
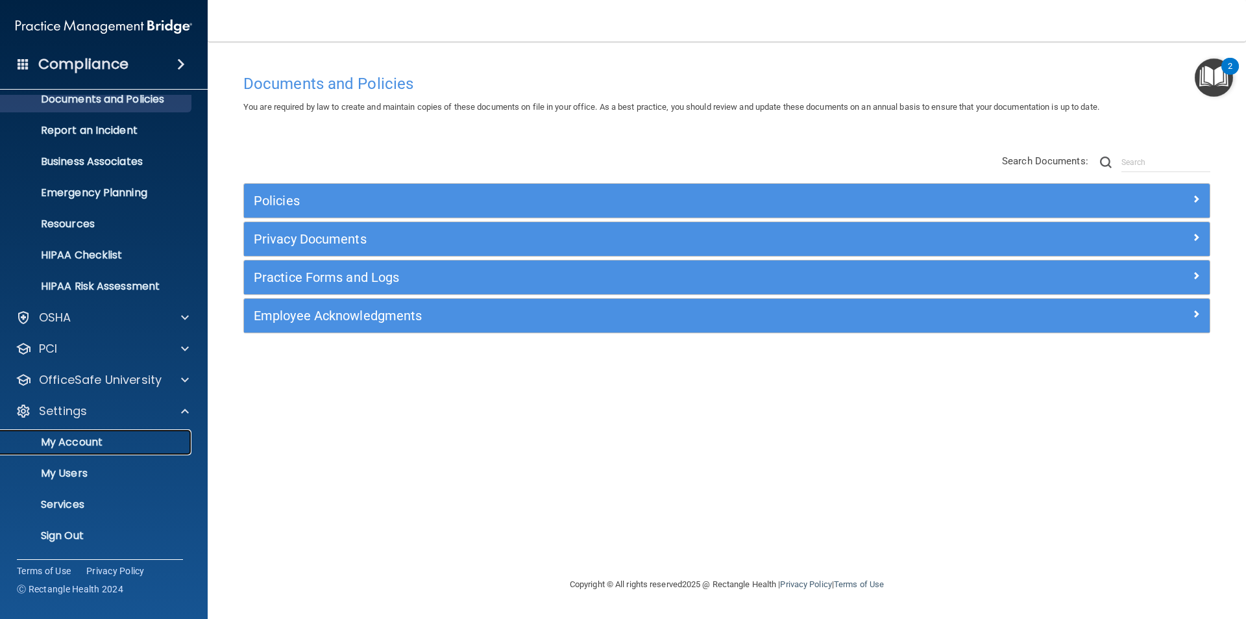
click at [100, 436] on p "My Account" at bounding box center [96, 442] width 177 height 13
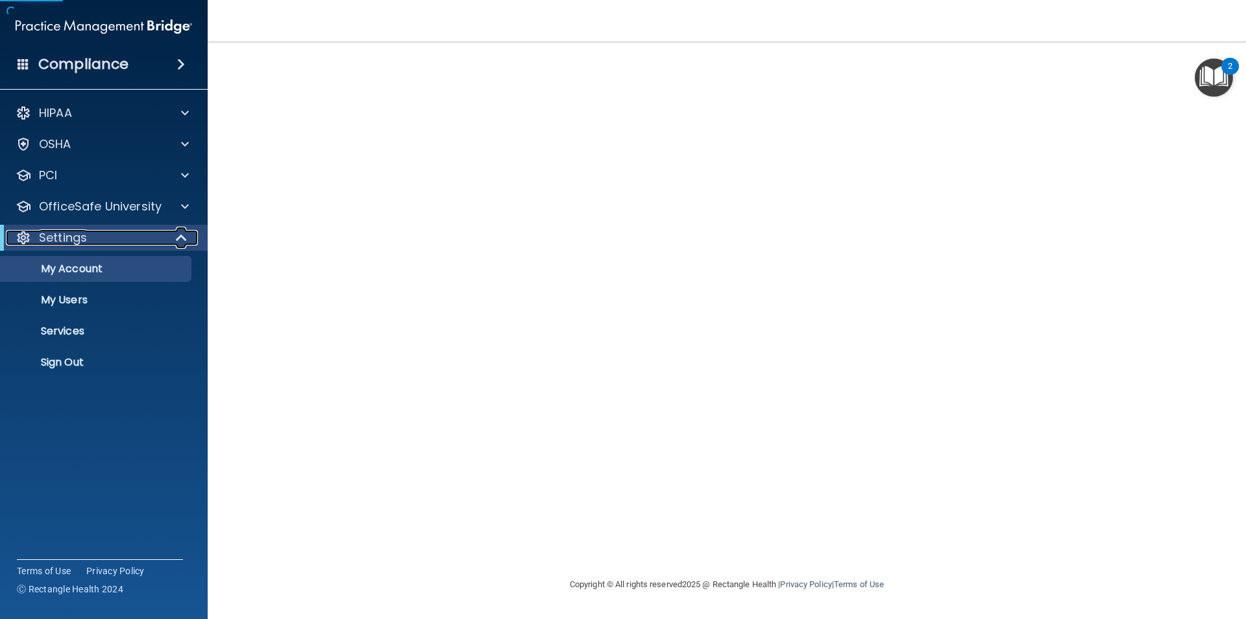
click at [72, 237] on p "Settings" at bounding box center [63, 238] width 48 height 16
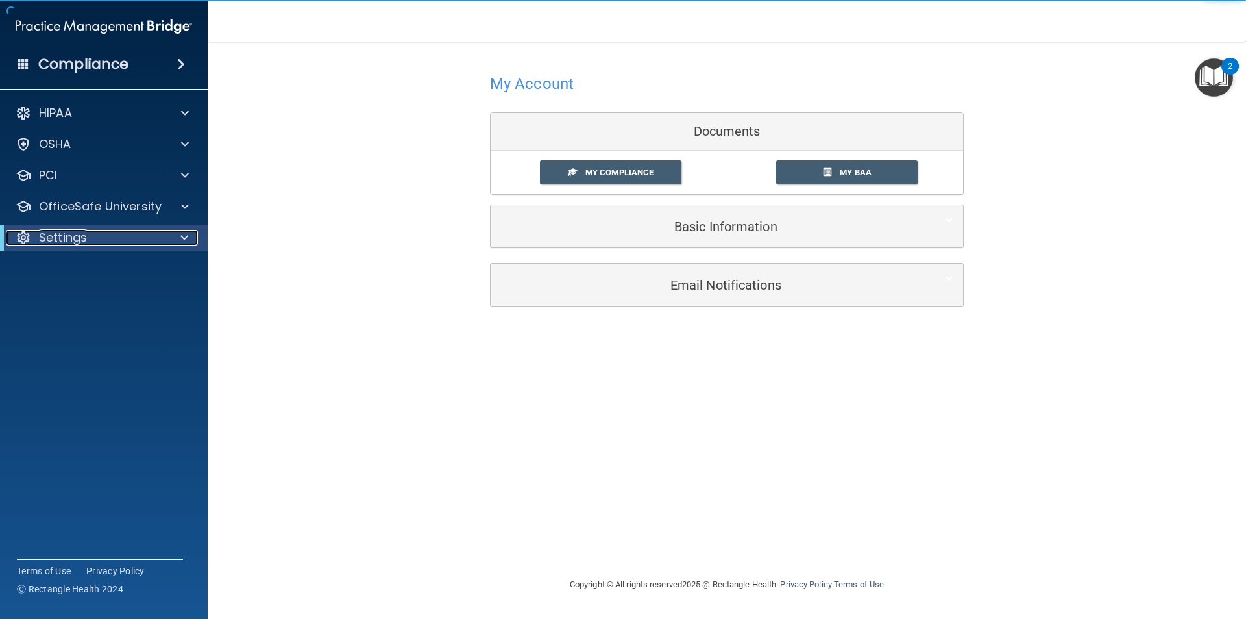
click at [72, 238] on p "Settings" at bounding box center [63, 238] width 48 height 16
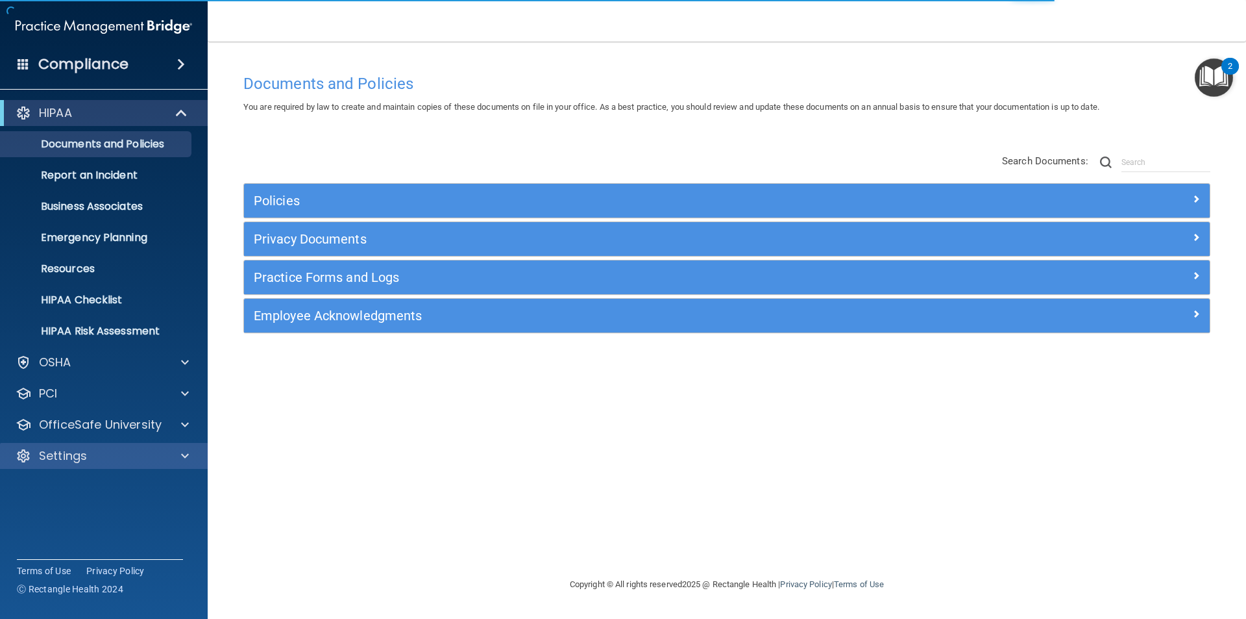
click at [185, 452] on span at bounding box center [185, 456] width 8 height 16
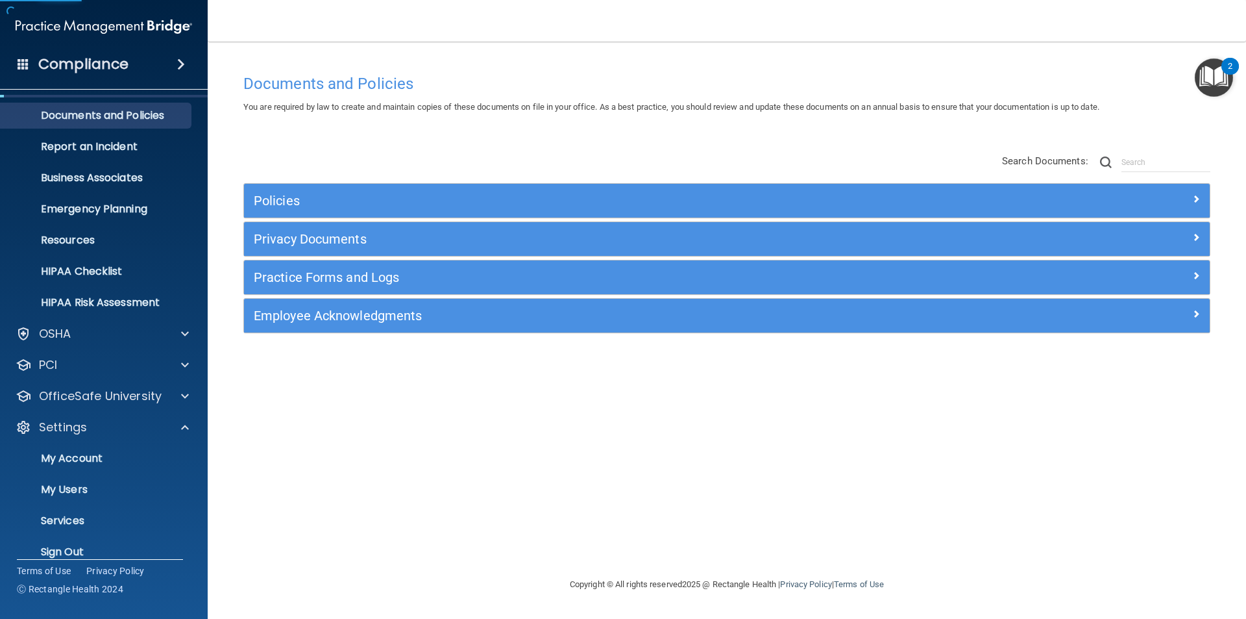
scroll to position [45, 0]
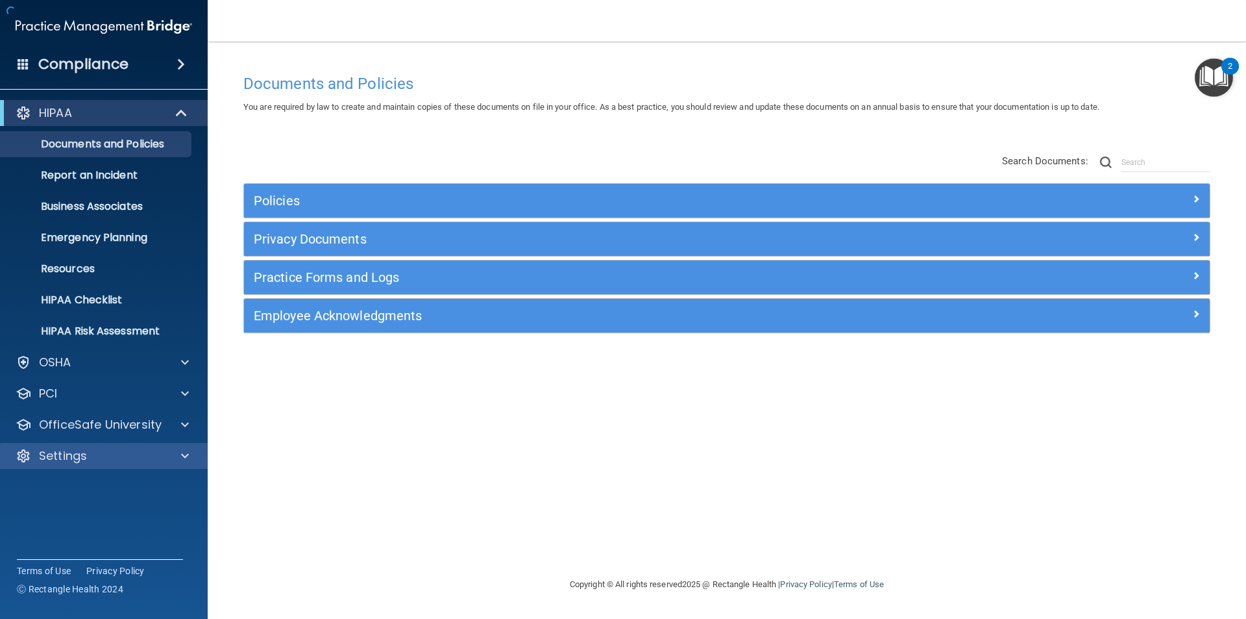
click at [99, 452] on div "Settings" at bounding box center [86, 456] width 161 height 16
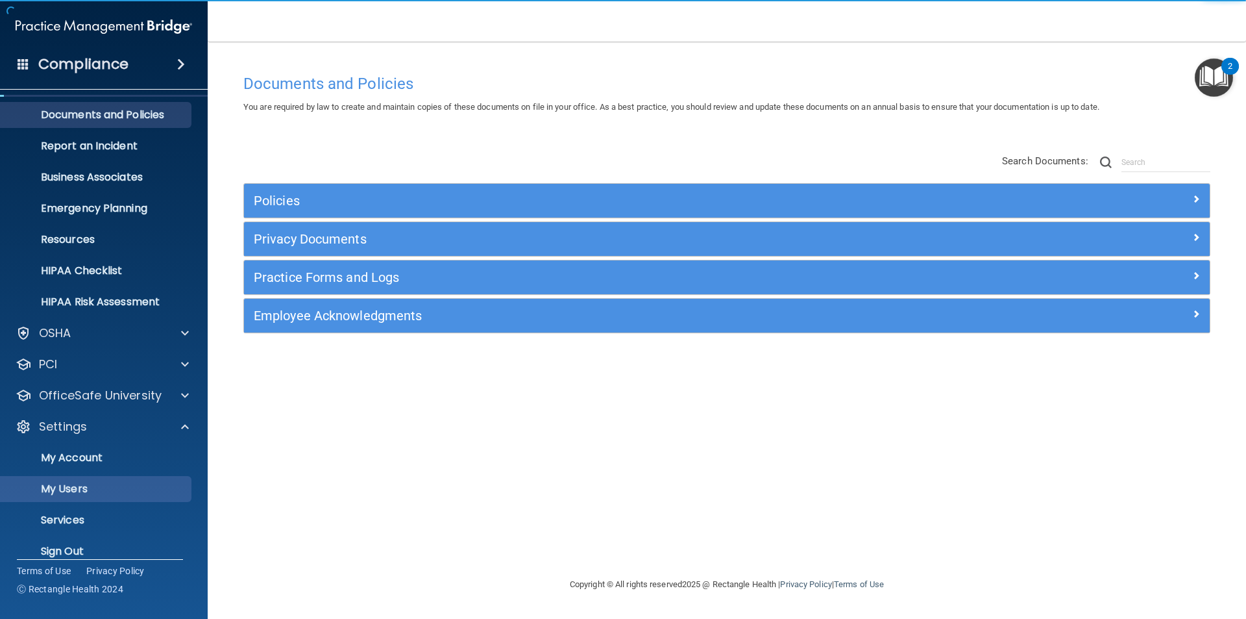
scroll to position [45, 0]
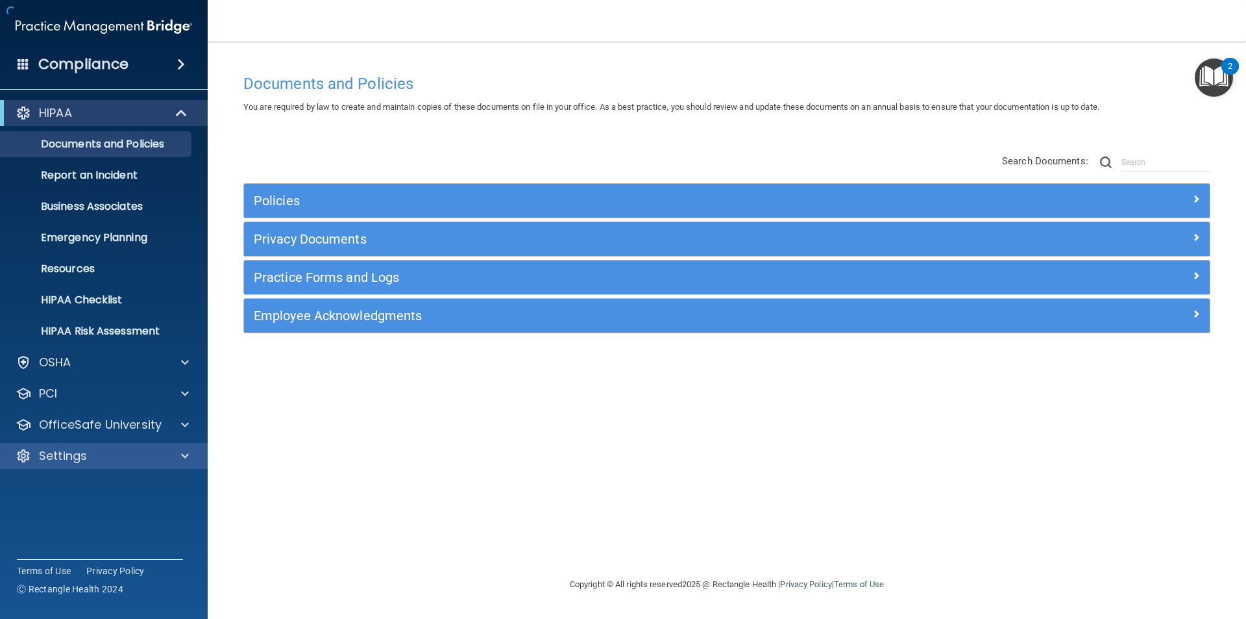
click at [140, 445] on div "Settings" at bounding box center [104, 456] width 208 height 26
click at [144, 453] on div "Settings" at bounding box center [86, 456] width 161 height 16
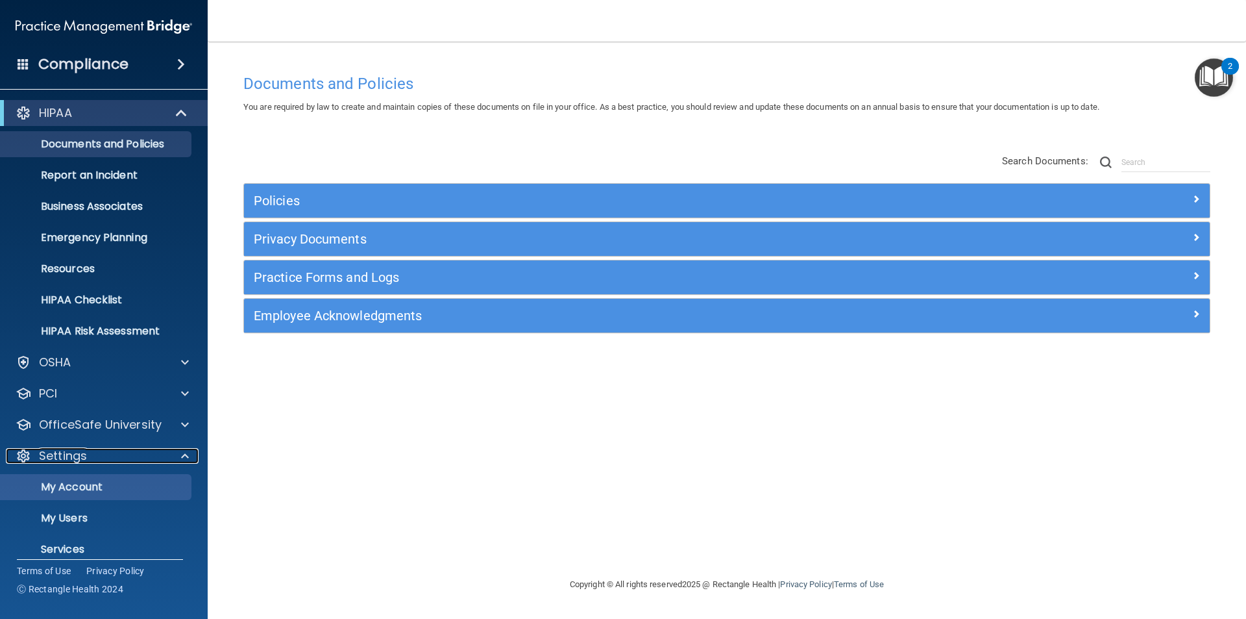
scroll to position [45, 0]
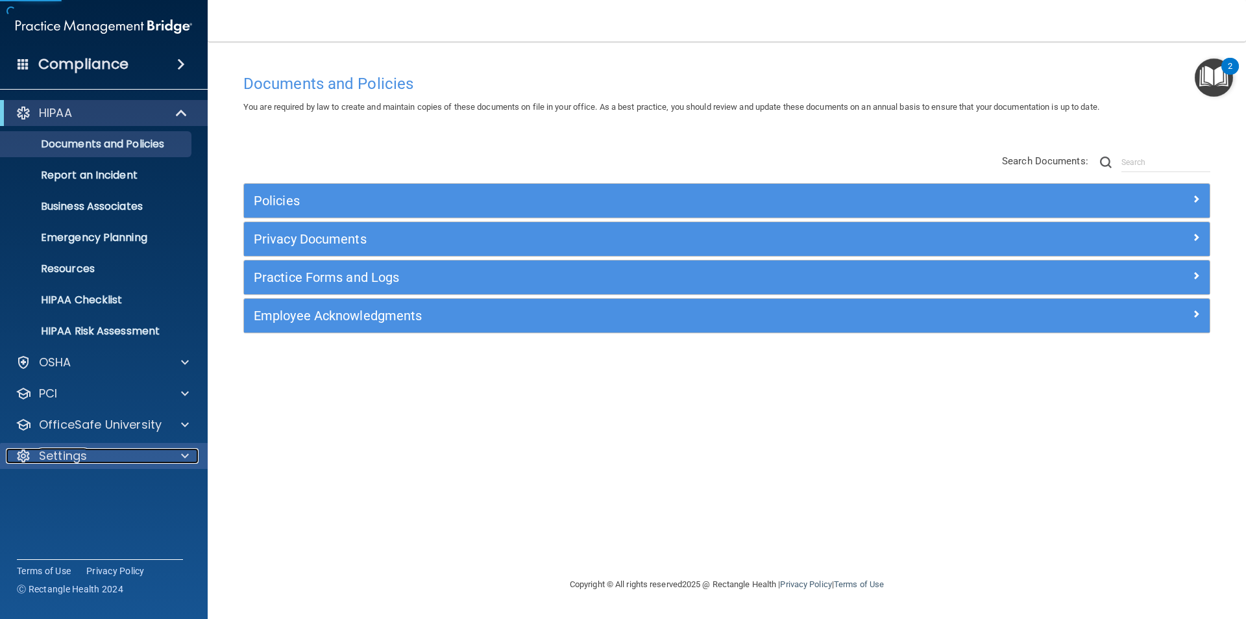
click at [123, 452] on div "Settings" at bounding box center [86, 456] width 161 height 16
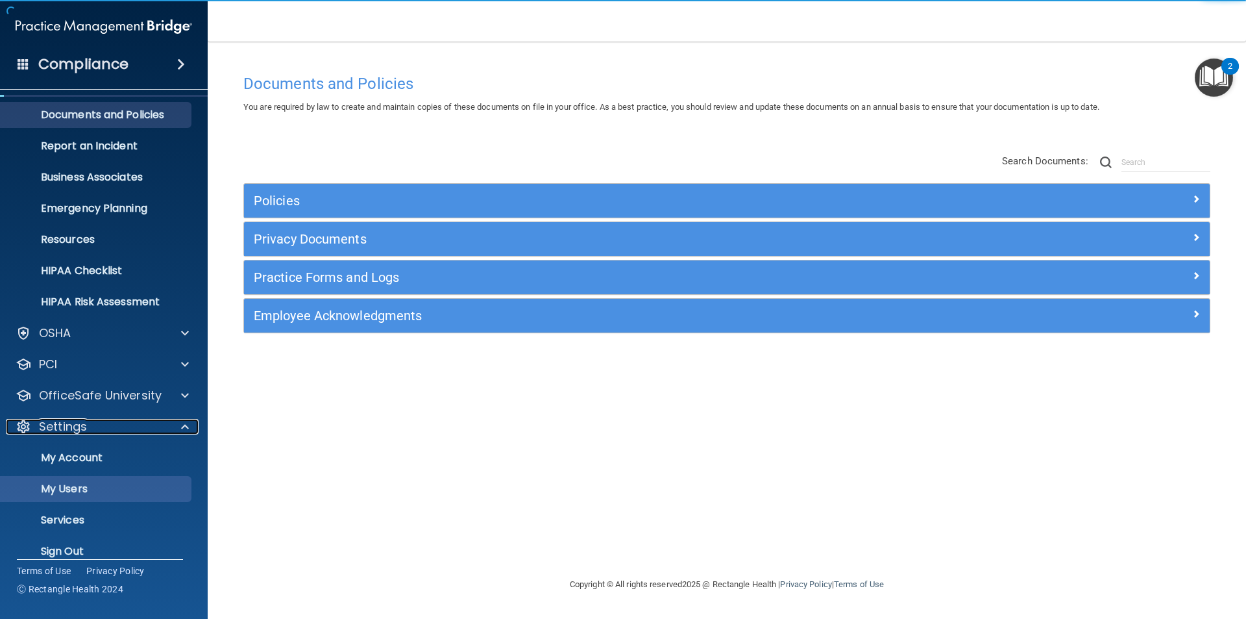
scroll to position [45, 0]
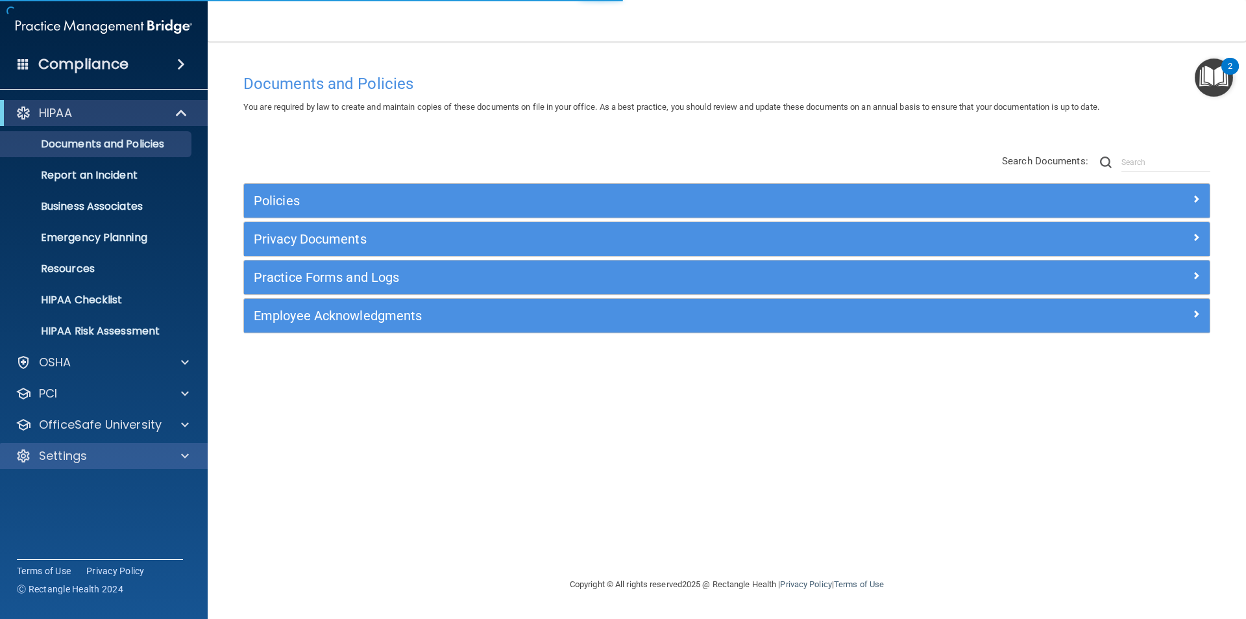
click at [104, 461] on div "Settings" at bounding box center [86, 456] width 161 height 16
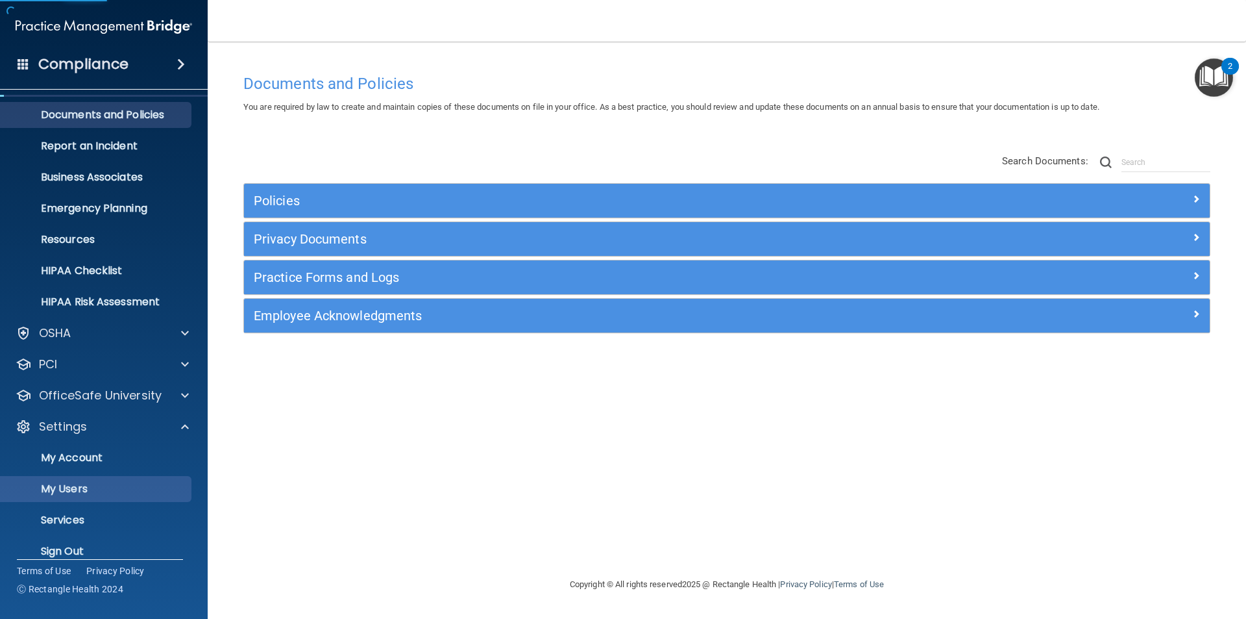
scroll to position [45, 0]
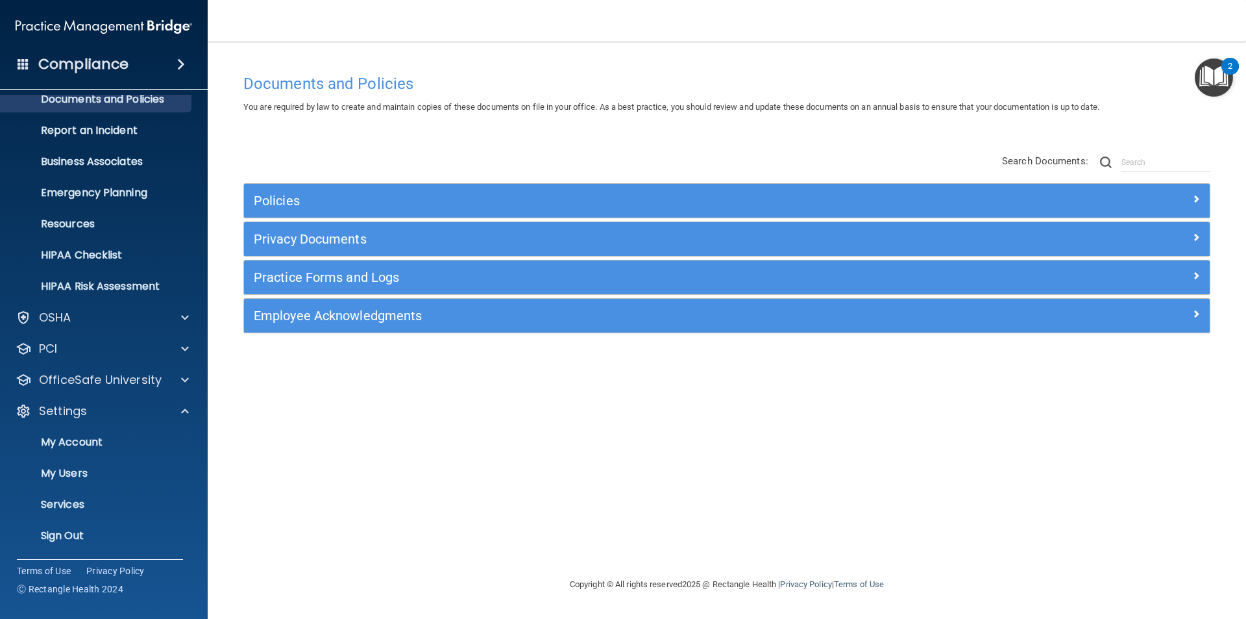
click at [126, 59] on h4 "Compliance" at bounding box center [83, 64] width 90 height 18
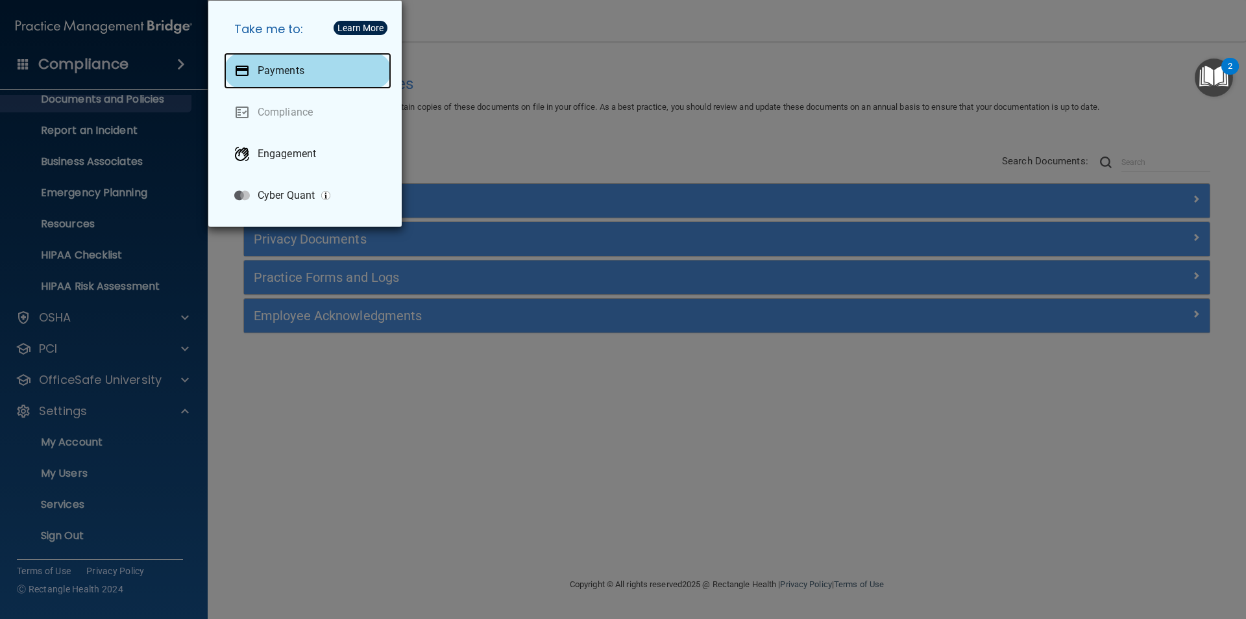
click at [290, 59] on div "Payments" at bounding box center [307, 71] width 167 height 36
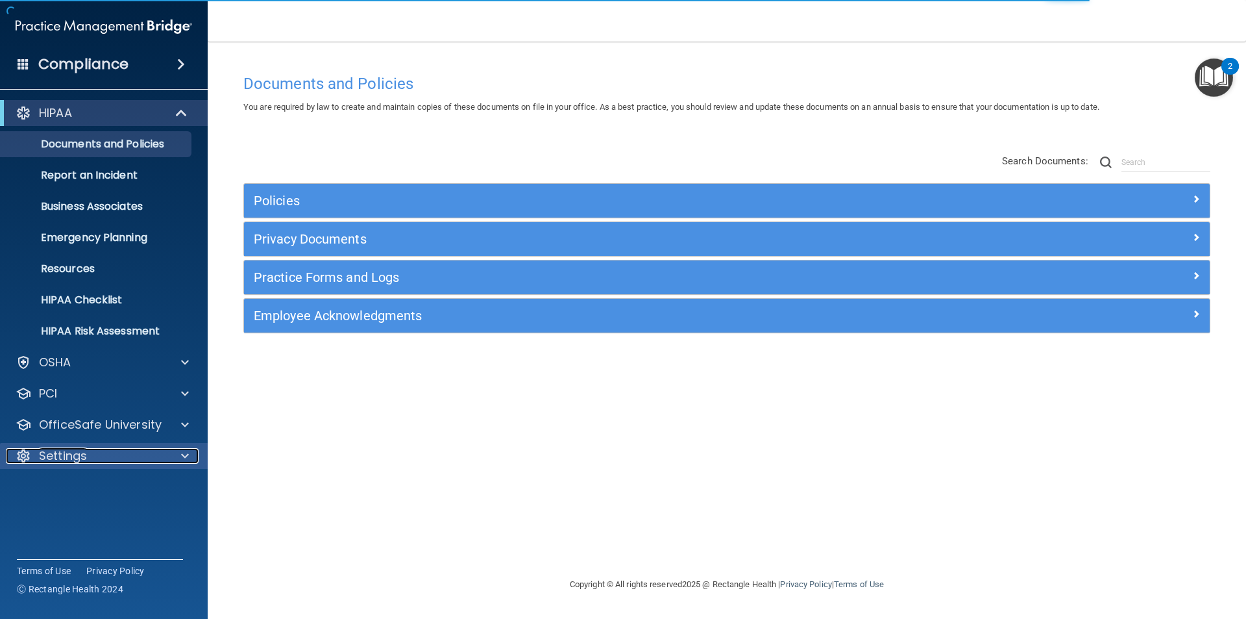
click at [182, 456] on span at bounding box center [185, 456] width 8 height 16
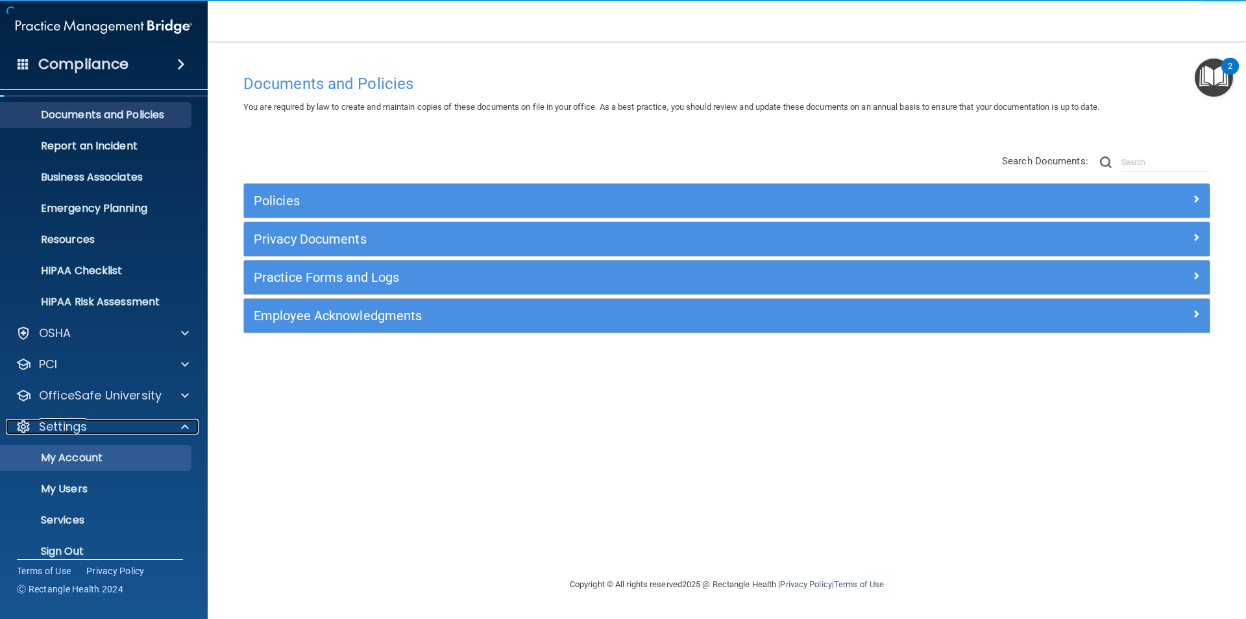
scroll to position [45, 0]
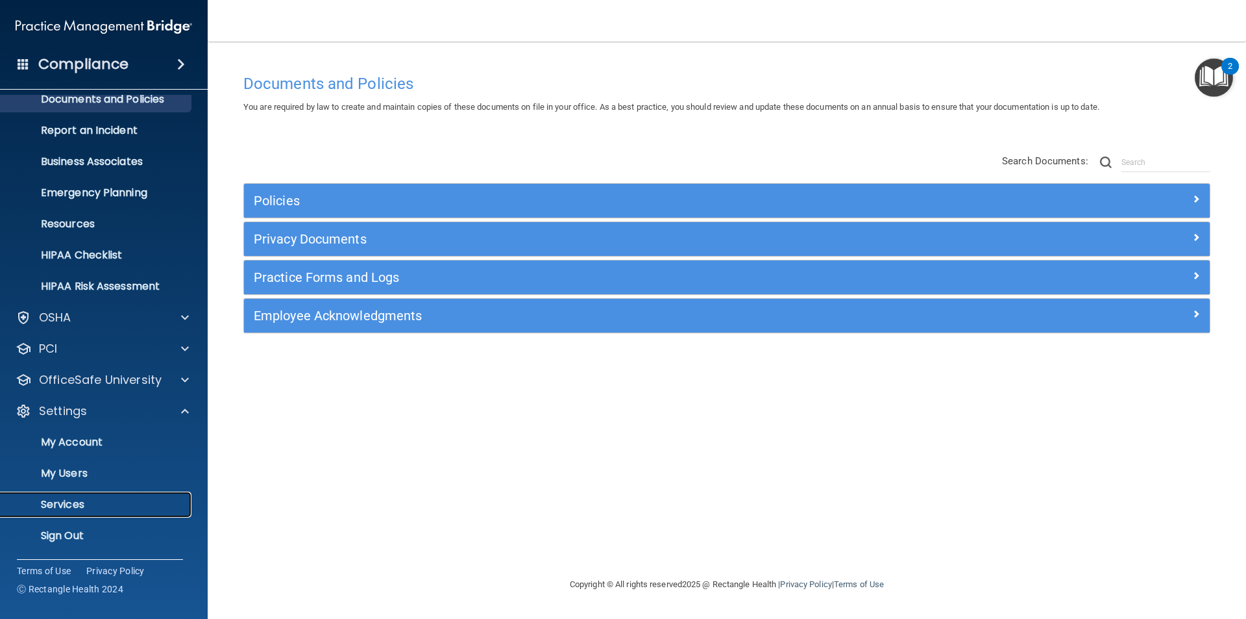
click at [118, 508] on p "Services" at bounding box center [96, 504] width 177 height 13
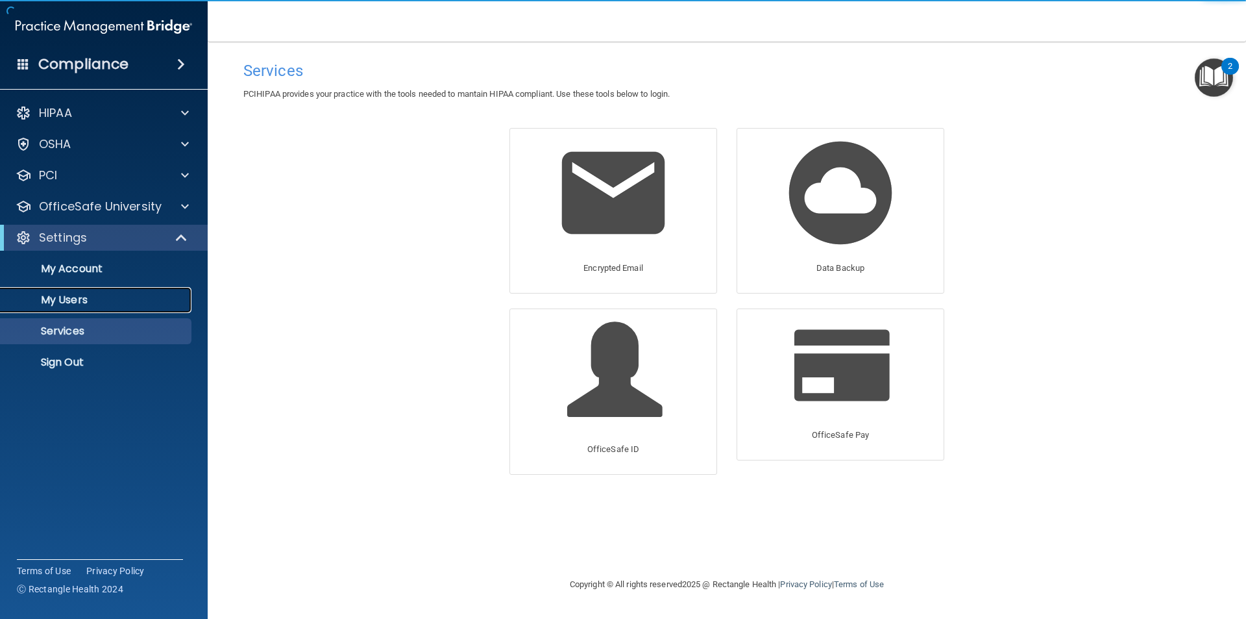
click at [121, 310] on link "My Users" at bounding box center [89, 300] width 204 height 26
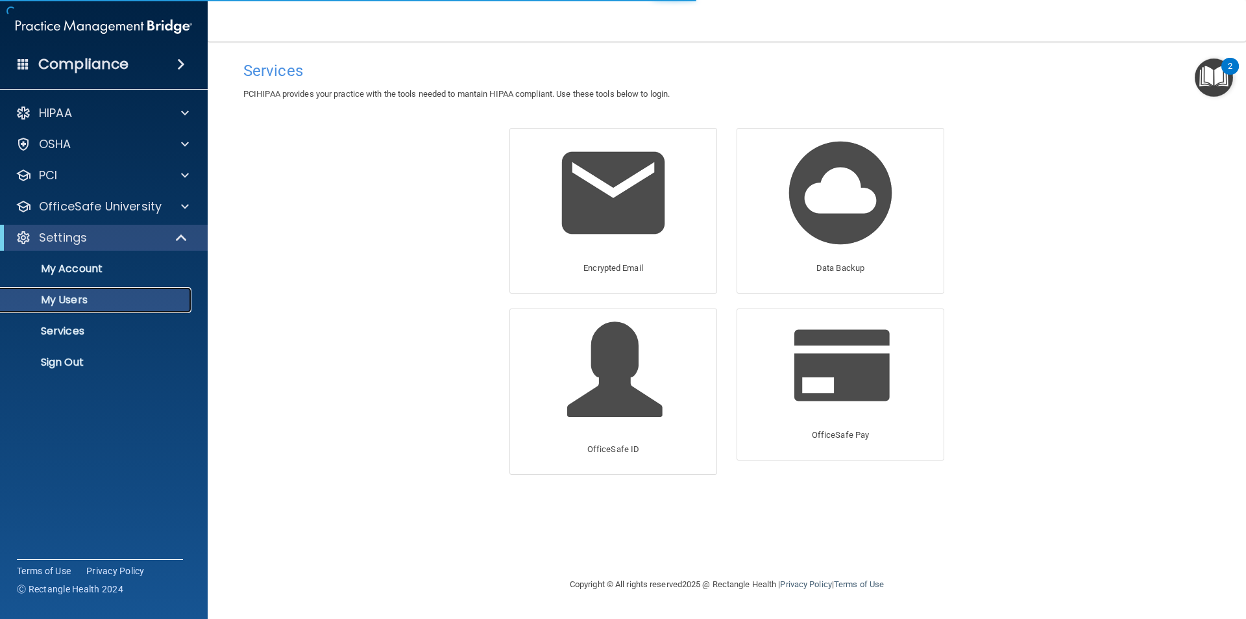
select select "20"
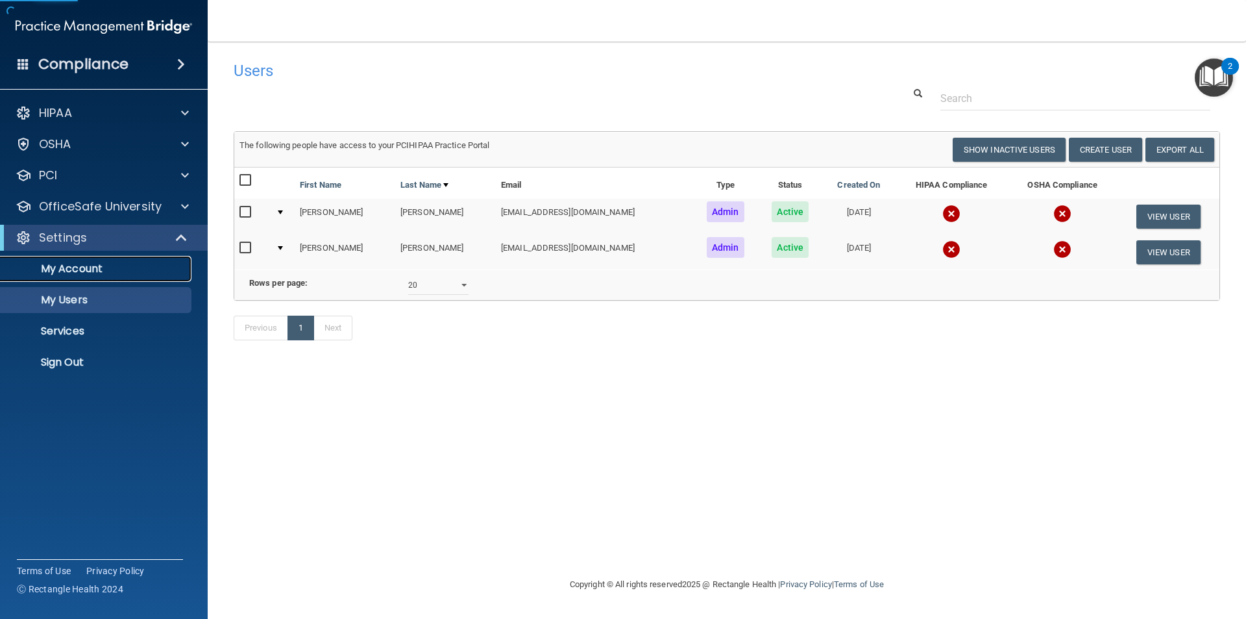
click at [77, 269] on p "My Account" at bounding box center [96, 268] width 177 height 13
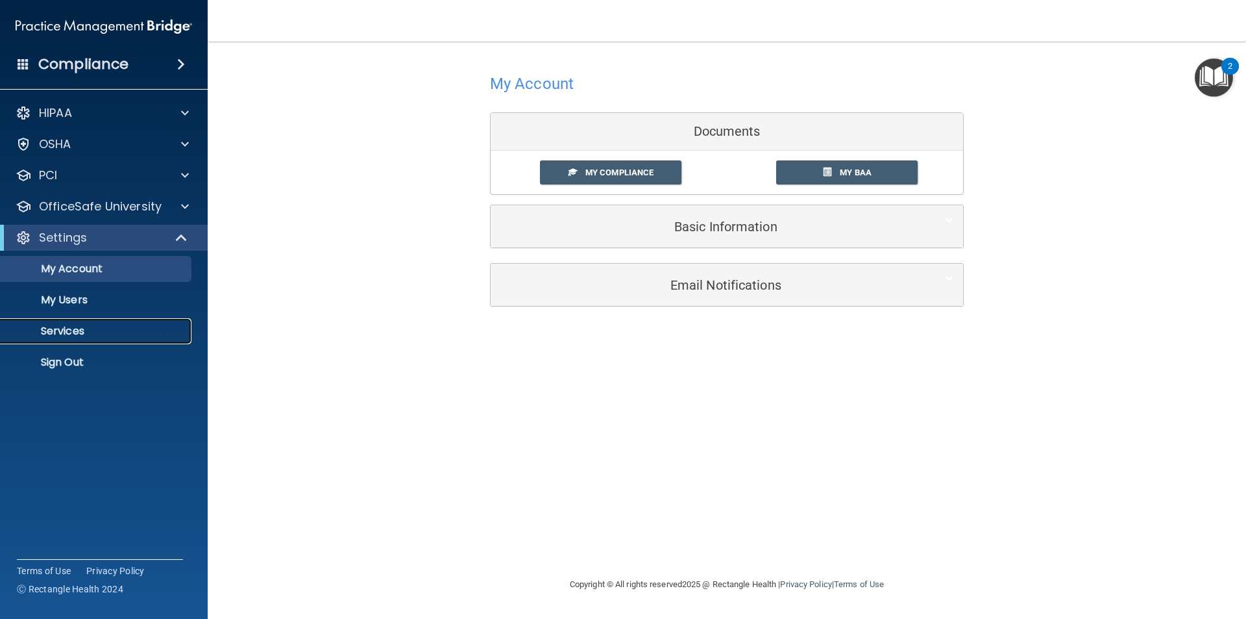
click at [75, 321] on link "Services" at bounding box center [89, 331] width 204 height 26
